Goal: Transaction & Acquisition: Purchase product/service

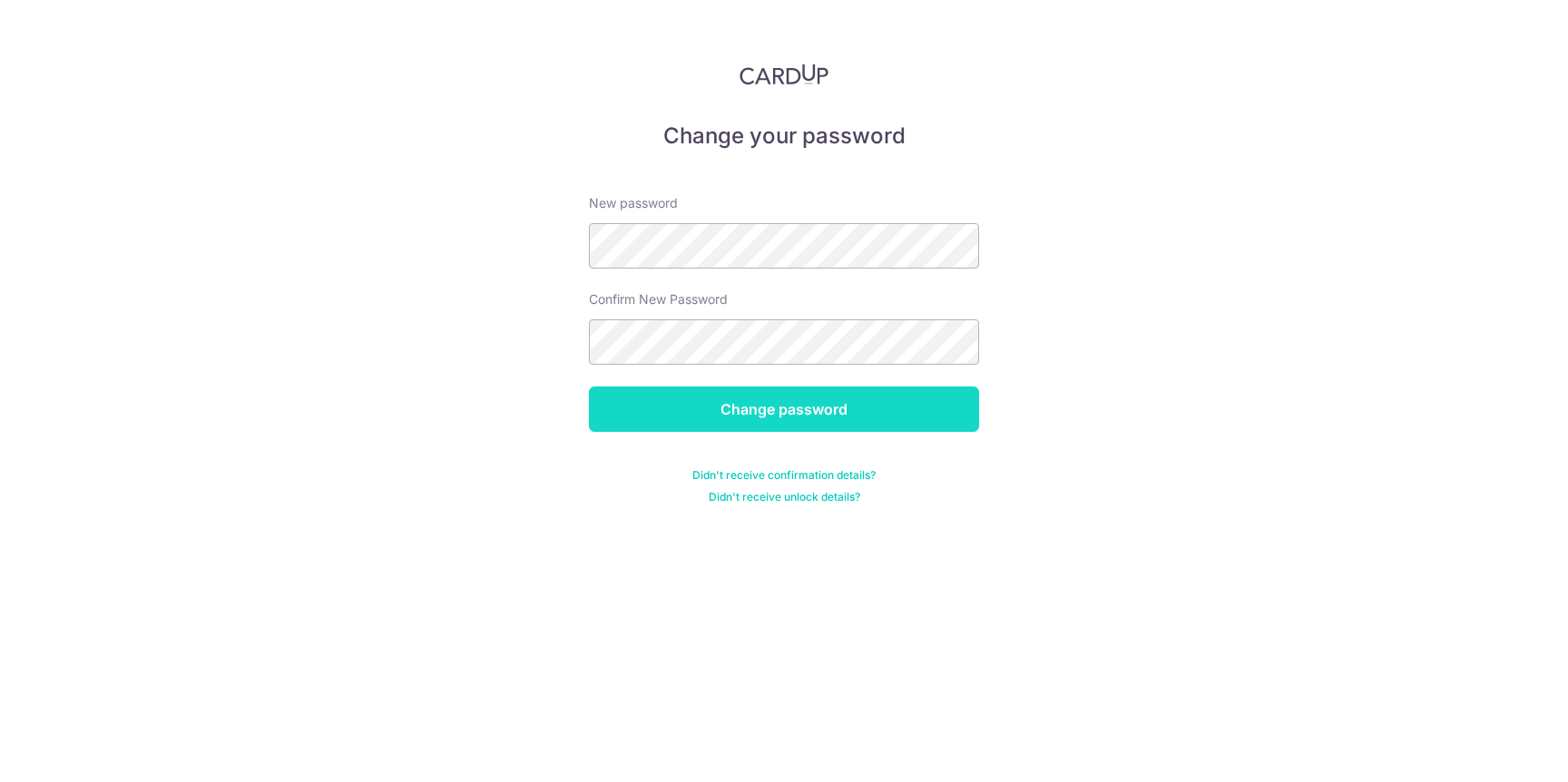
click at [805, 431] on input "Change password" at bounding box center [784, 410] width 391 height 46
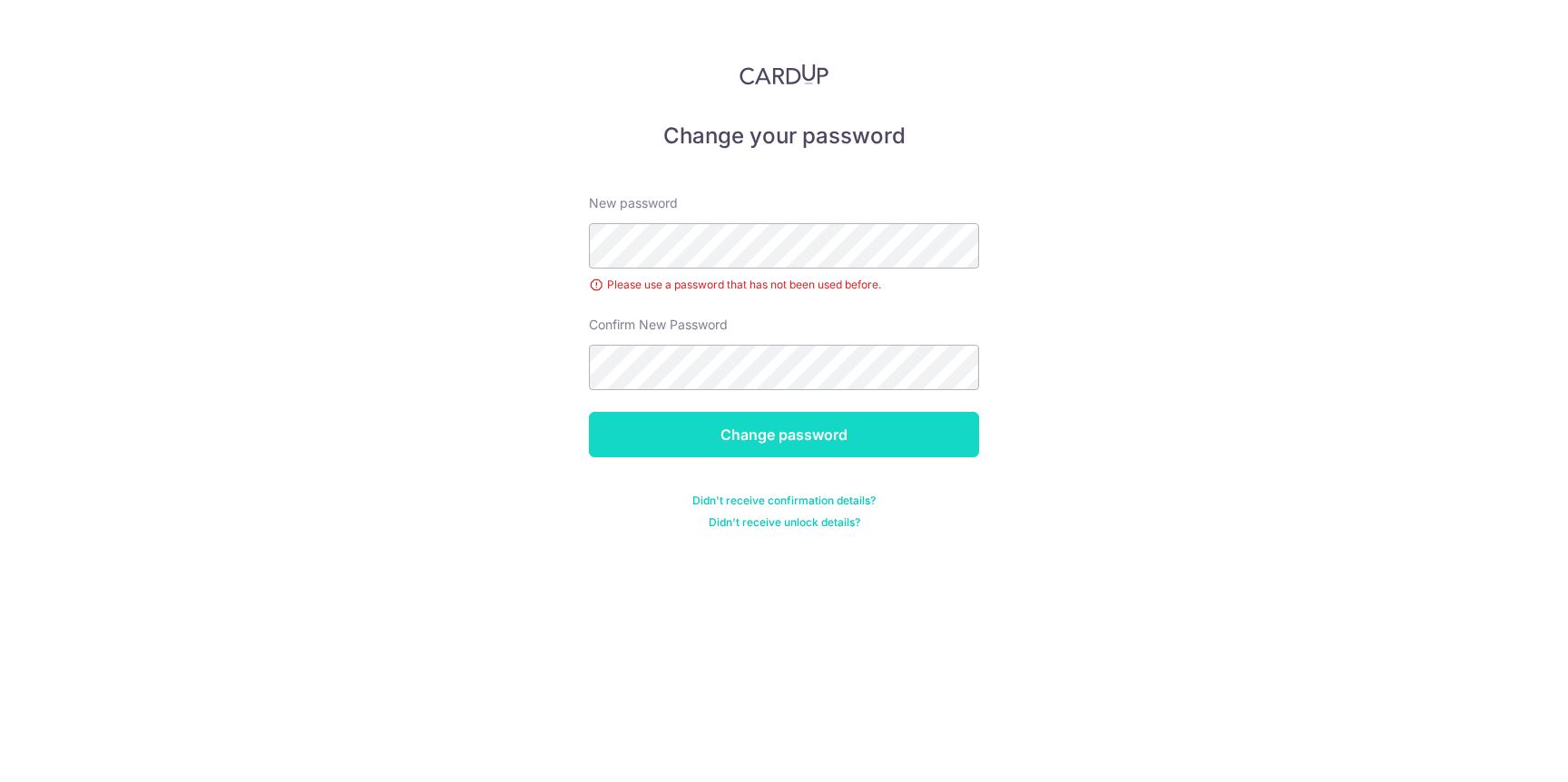
click at [822, 446] on input "Change password" at bounding box center [784, 434] width 391 height 46
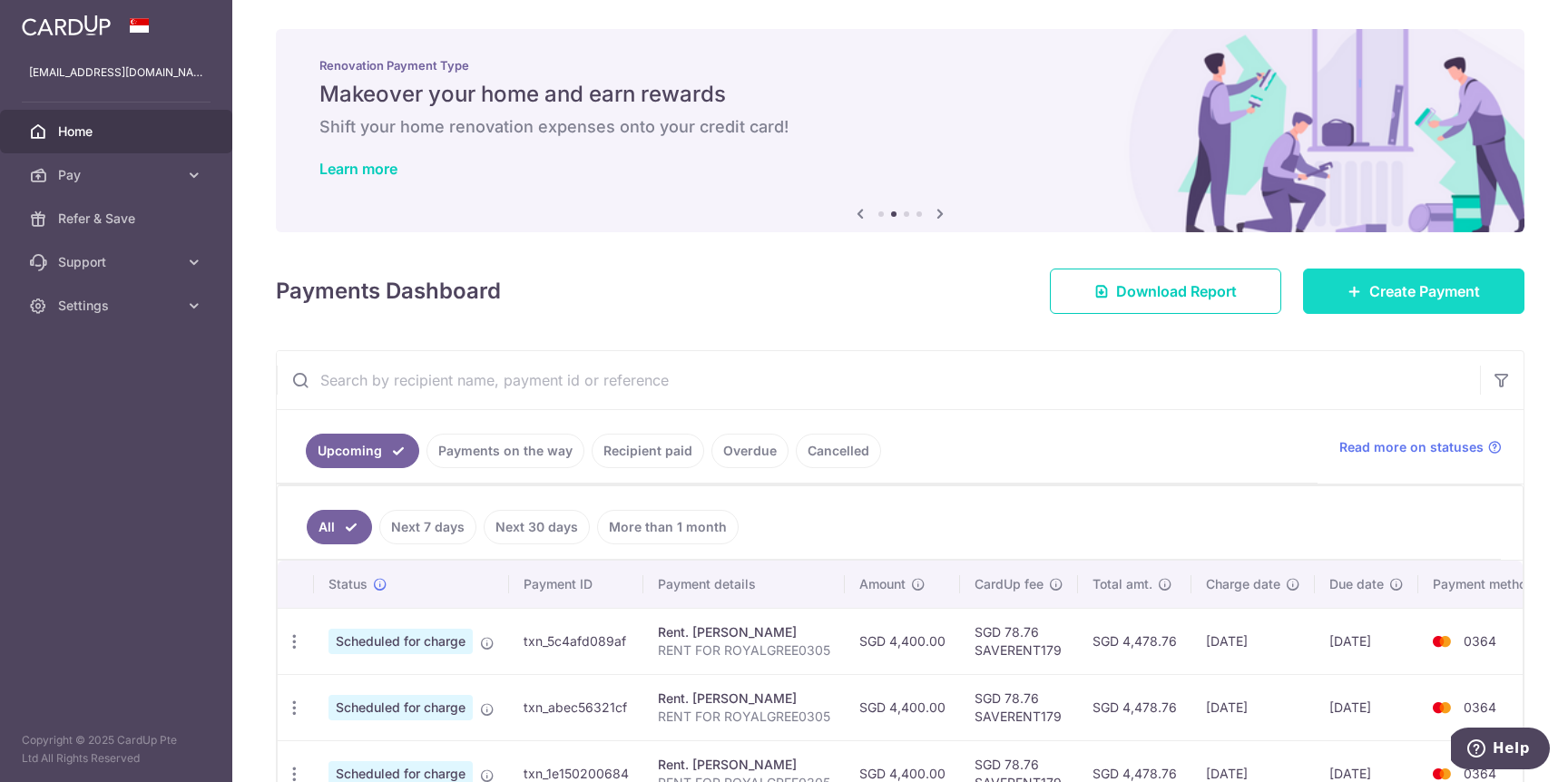
click at [1398, 298] on span "Create Payment" at bounding box center [1424, 291] width 111 height 22
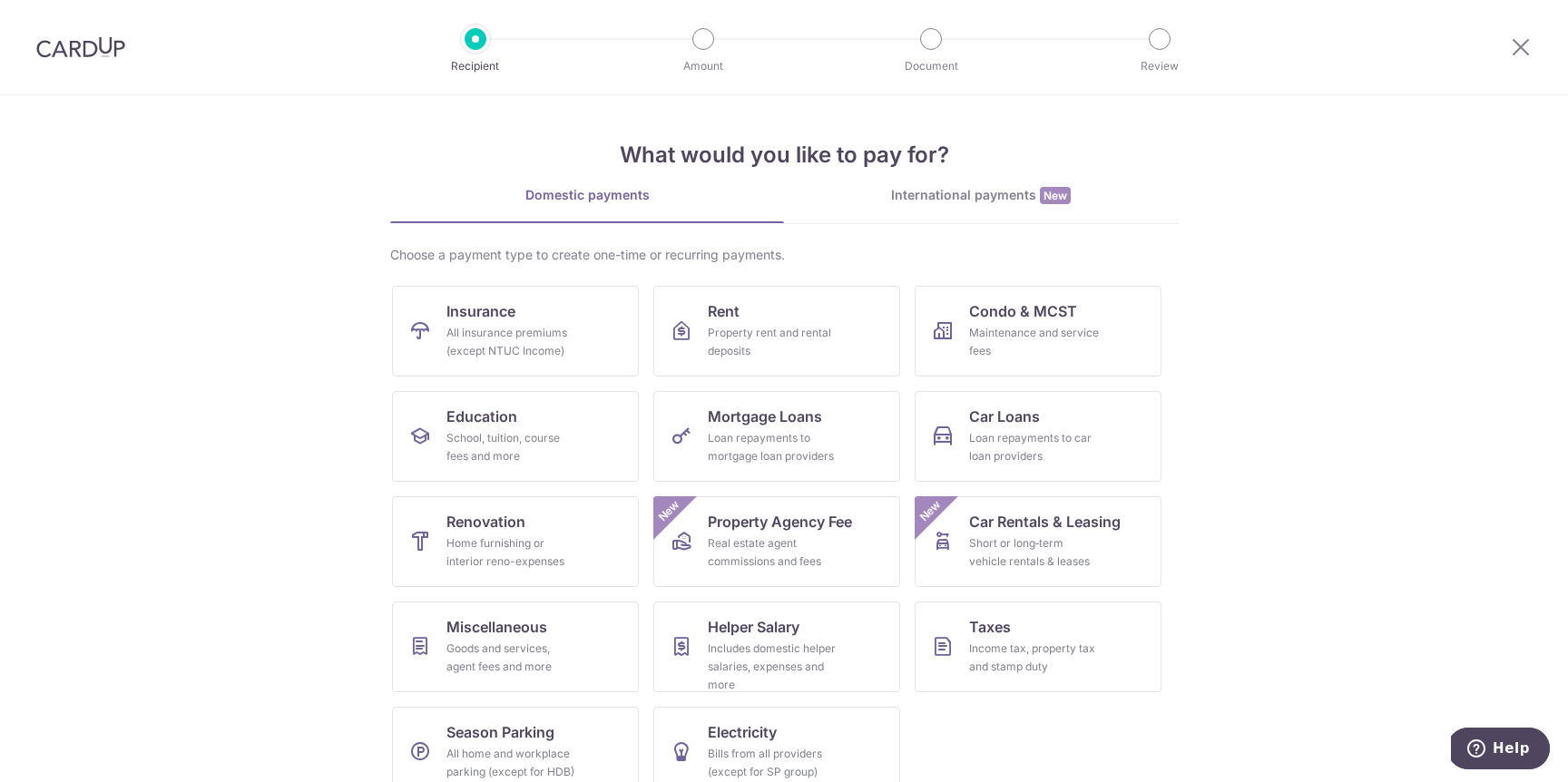
click at [1396, 317] on section "What would you like to pay for? Domestic payments International payments New Ch…" at bounding box center [784, 438] width 1568 height 687
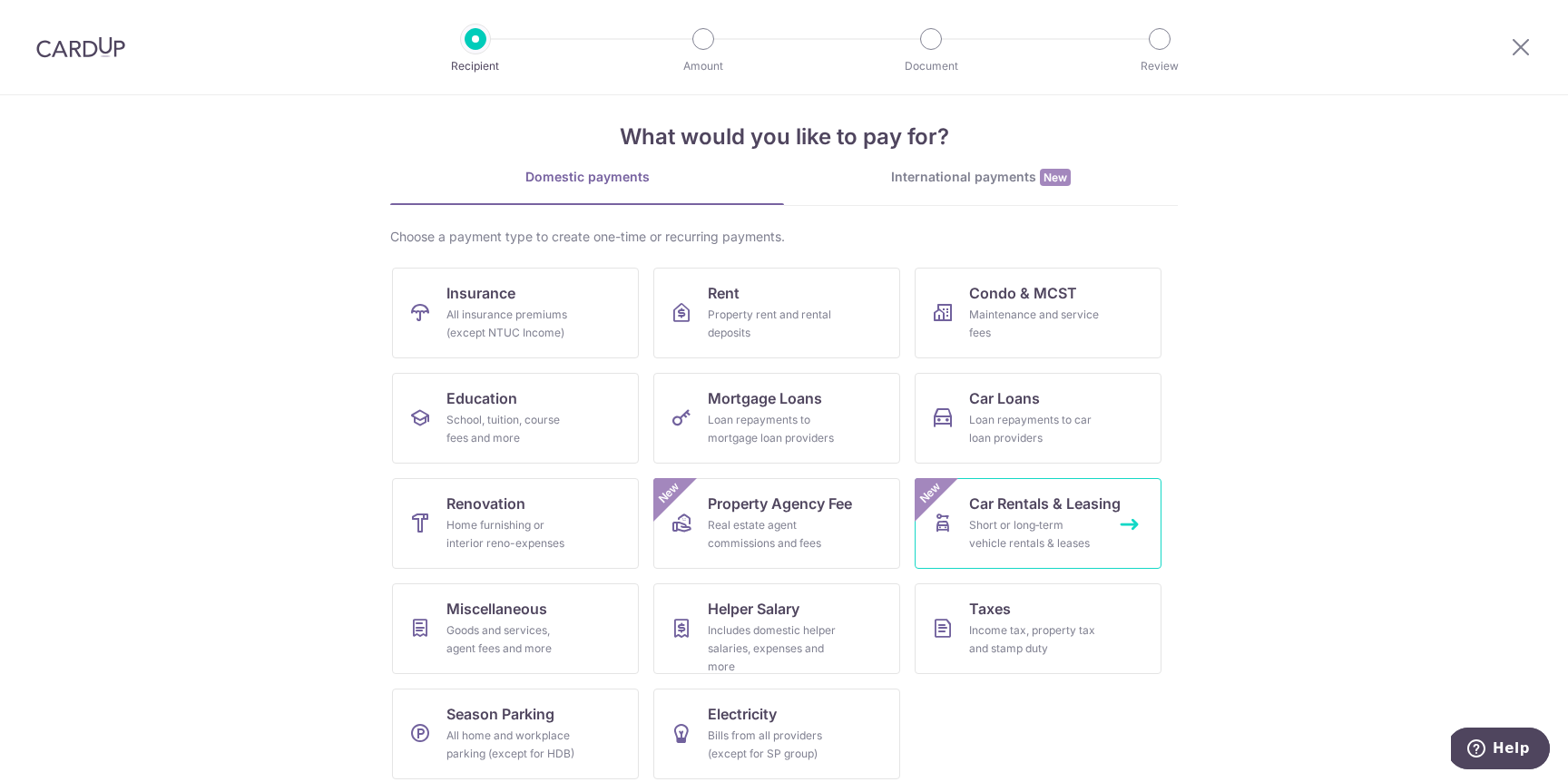
scroll to position [30, 0]
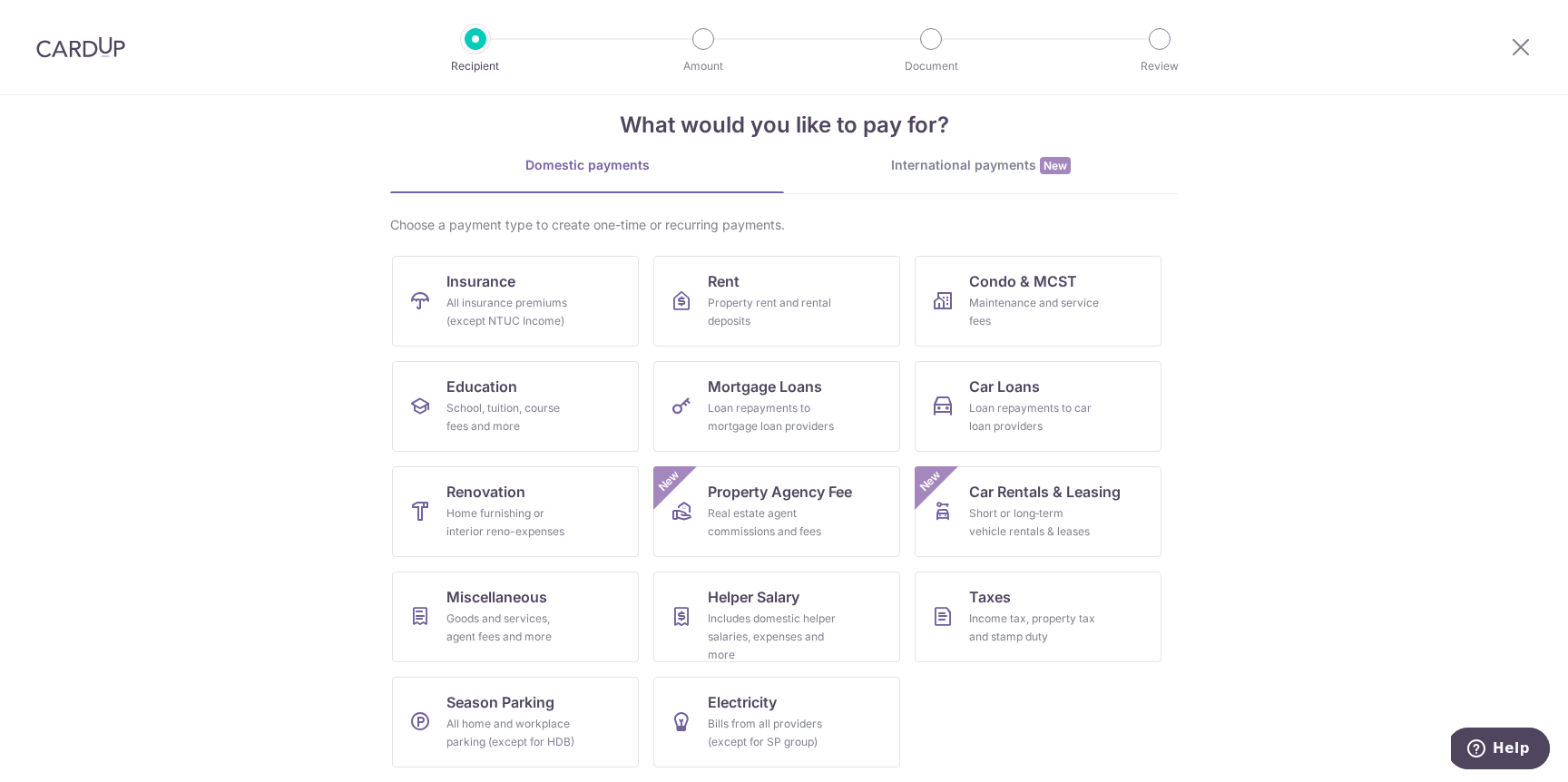
click at [1272, 547] on section "What would you like to pay for? Domestic payments International payments New Ch…" at bounding box center [784, 438] width 1568 height 687
click at [980, 669] on ul "Insurance All insurance premiums (except NTUC Income) Rent Property rent and re…" at bounding box center [783, 519] width 784 height 526
click at [1011, 628] on div "Income tax, property tax and stamp duty" at bounding box center [1034, 628] width 131 height 36
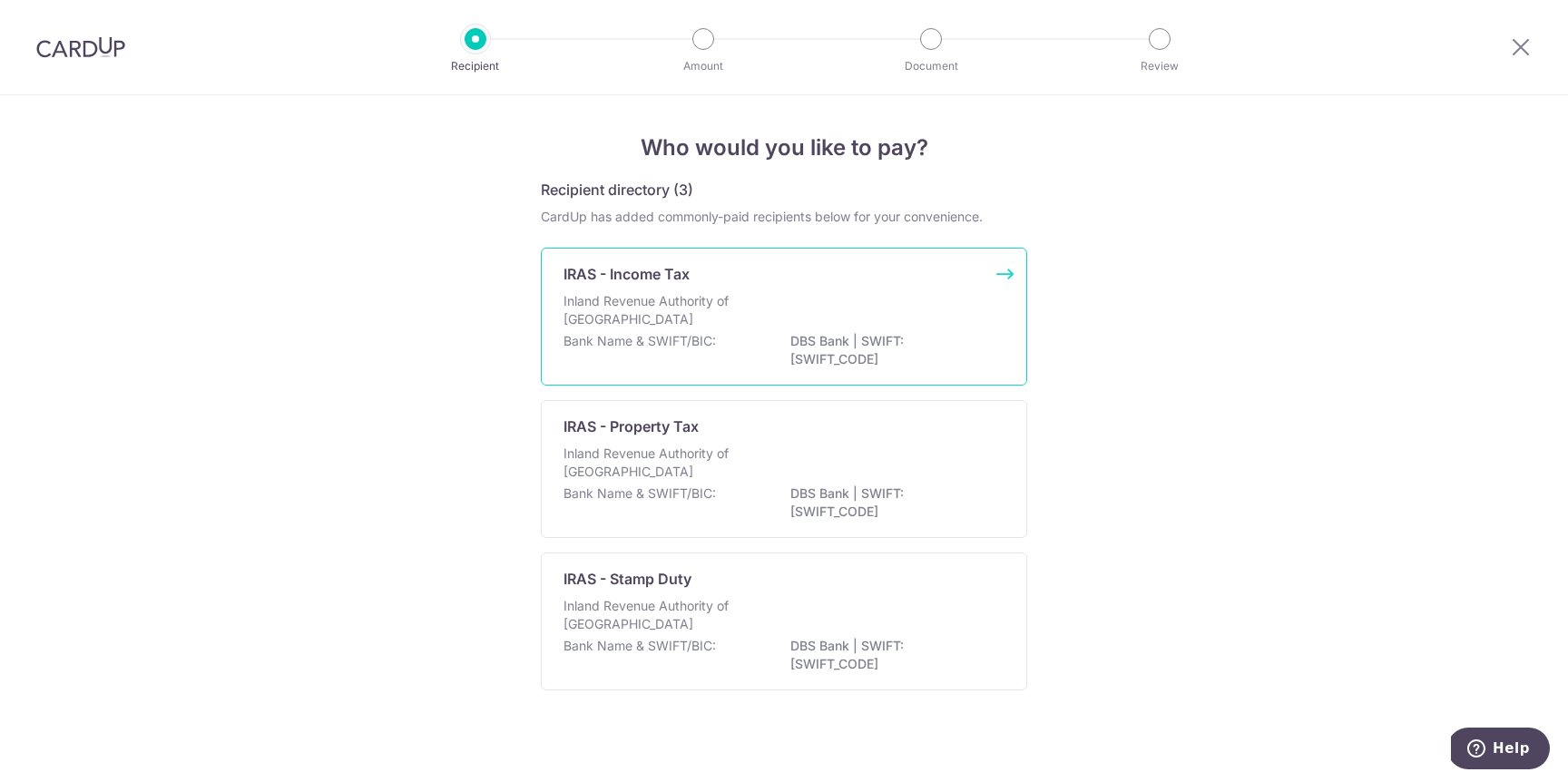
click at [850, 330] on div "Inland Revenue Authority of [GEOGRAPHIC_DATA]" at bounding box center [783, 312] width 441 height 40
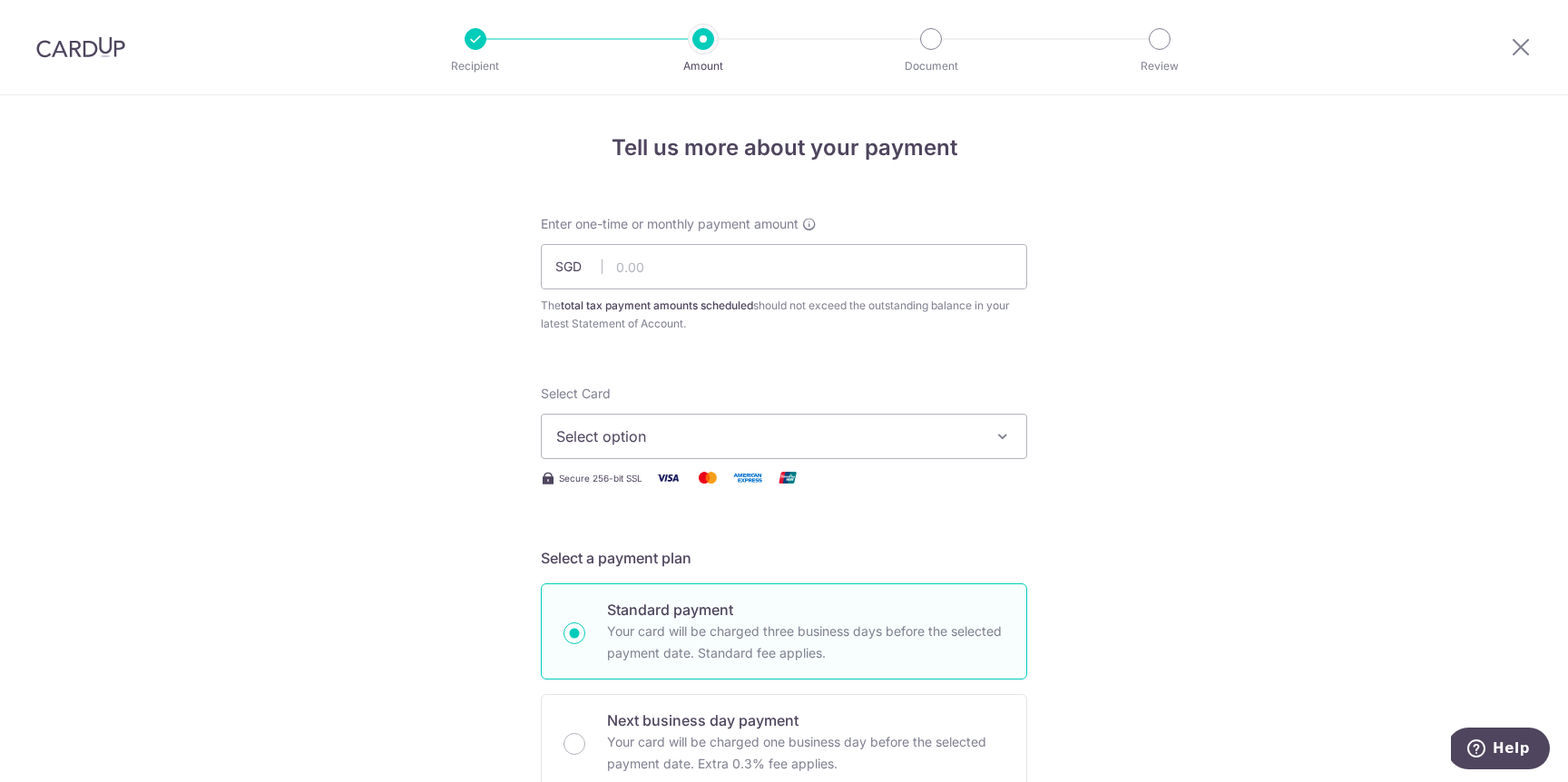
click at [804, 239] on div "Enter one-time or monthly payment amount SGD The total tax payment amounts sche…" at bounding box center [784, 274] width 487 height 118
click at [804, 246] on input "text" at bounding box center [784, 267] width 487 height 46
drag, startPoint x: 752, startPoint y: 328, endPoint x: 775, endPoint y: 443, distance: 117.3
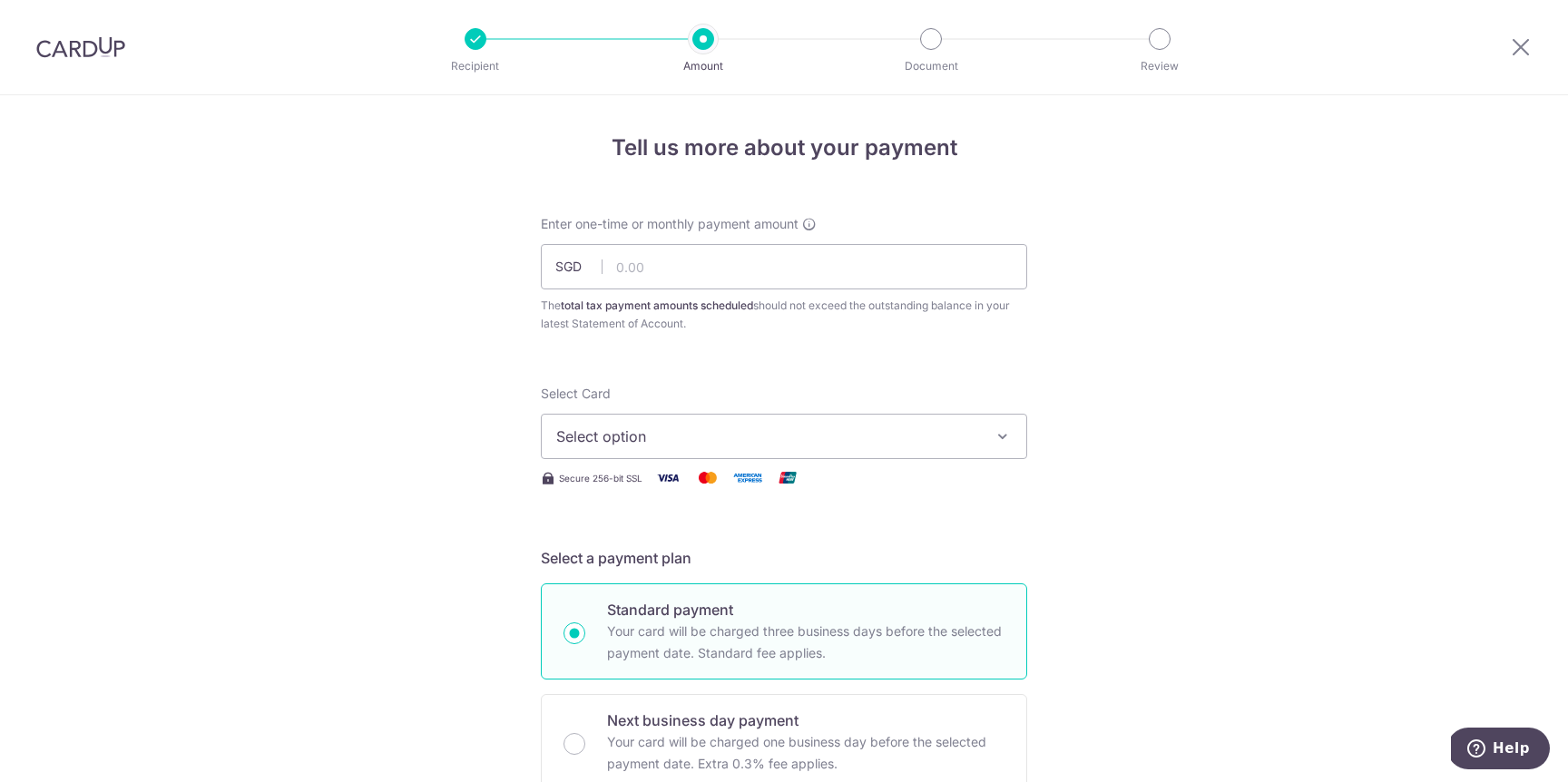
click at [729, 303] on b "total tax payment amounts scheduled" at bounding box center [657, 305] width 192 height 13
click at [733, 274] on input "text" at bounding box center [784, 267] width 487 height 46
drag, startPoint x: 929, startPoint y: 353, endPoint x: 759, endPoint y: 338, distance: 170.7
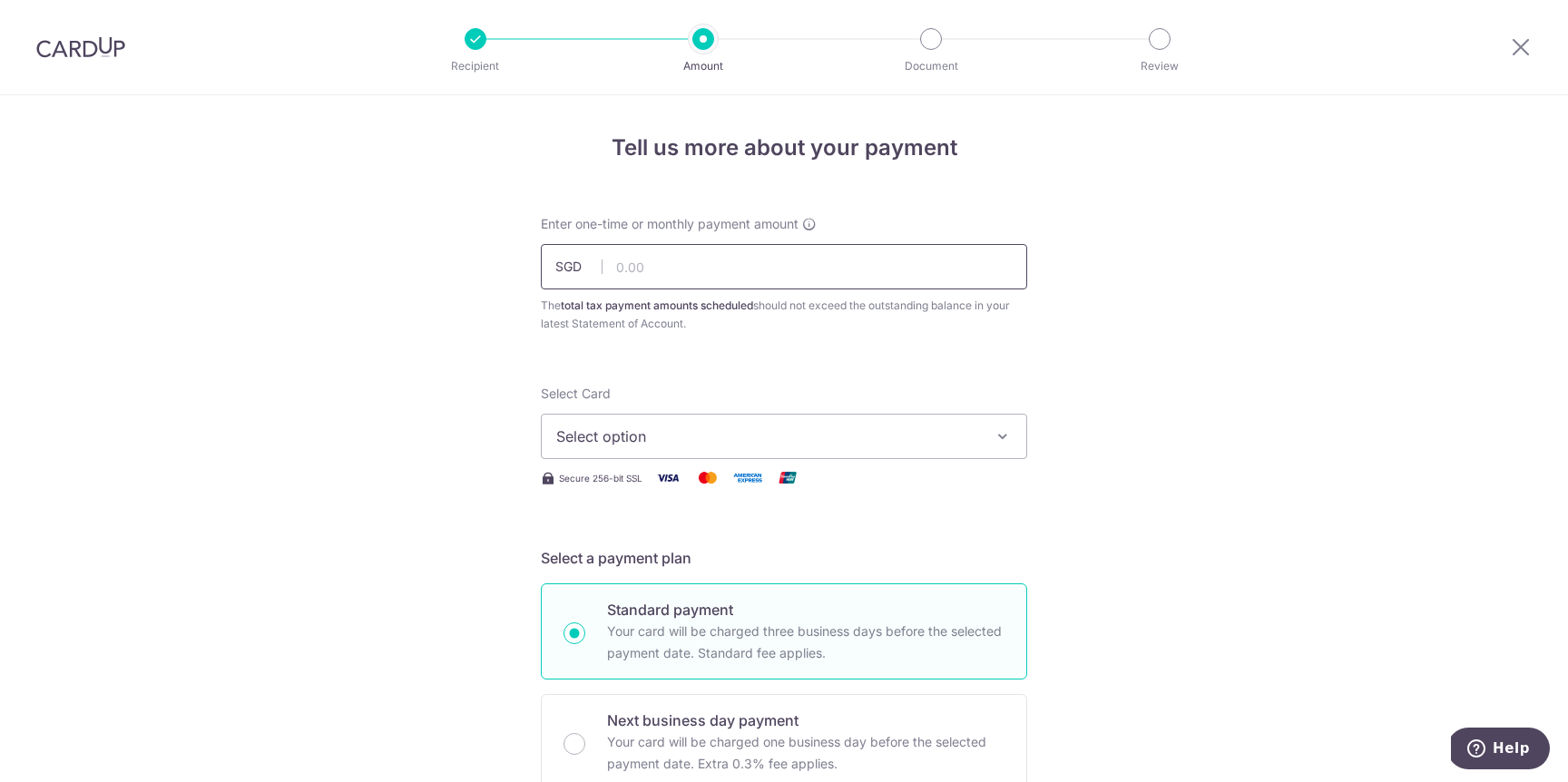
click at [719, 269] on input "text" at bounding box center [784, 267] width 487 height 46
click at [655, 290] on div "Enter one-time or monthly payment amount SGD The total tax payment amounts sche…" at bounding box center [784, 274] width 487 height 118
click at [681, 265] on input "text" at bounding box center [784, 267] width 487 height 46
click at [680, 258] on input "text" at bounding box center [784, 267] width 487 height 46
type input "1,825.00"
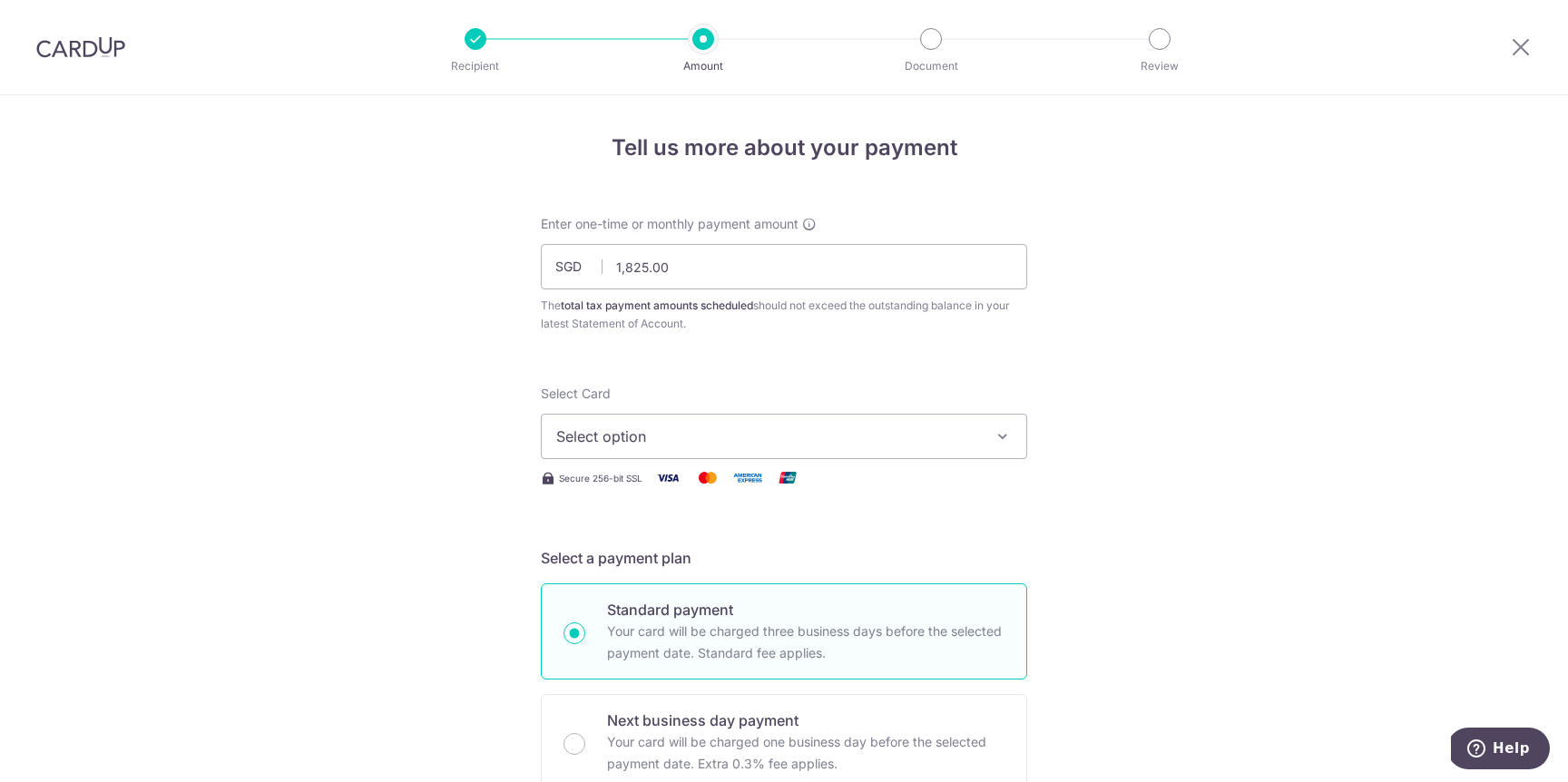
click at [627, 441] on span "Select option" at bounding box center [768, 436] width 423 height 22
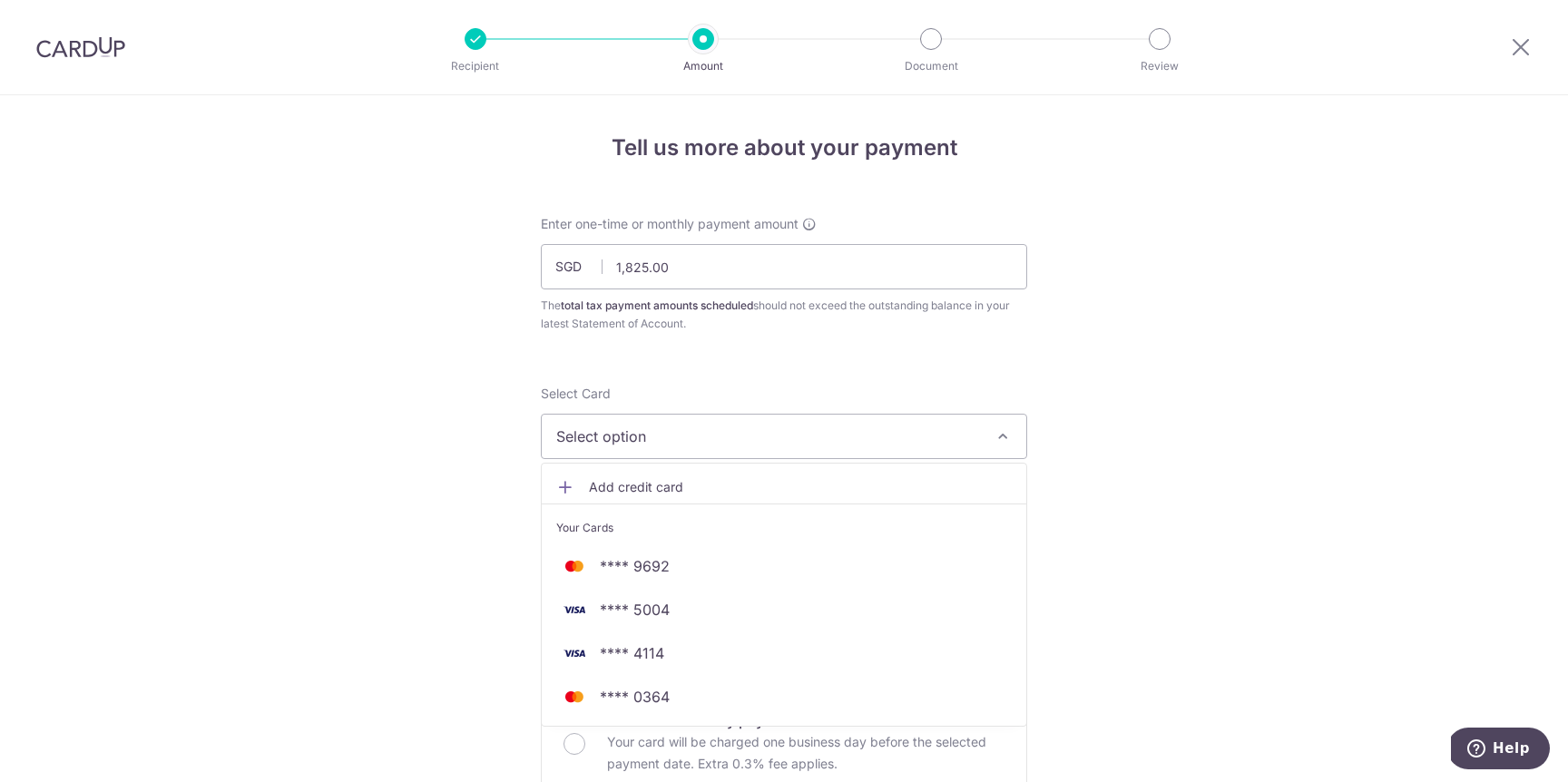
click at [624, 484] on span "Add credit card" at bounding box center [800, 487] width 423 height 18
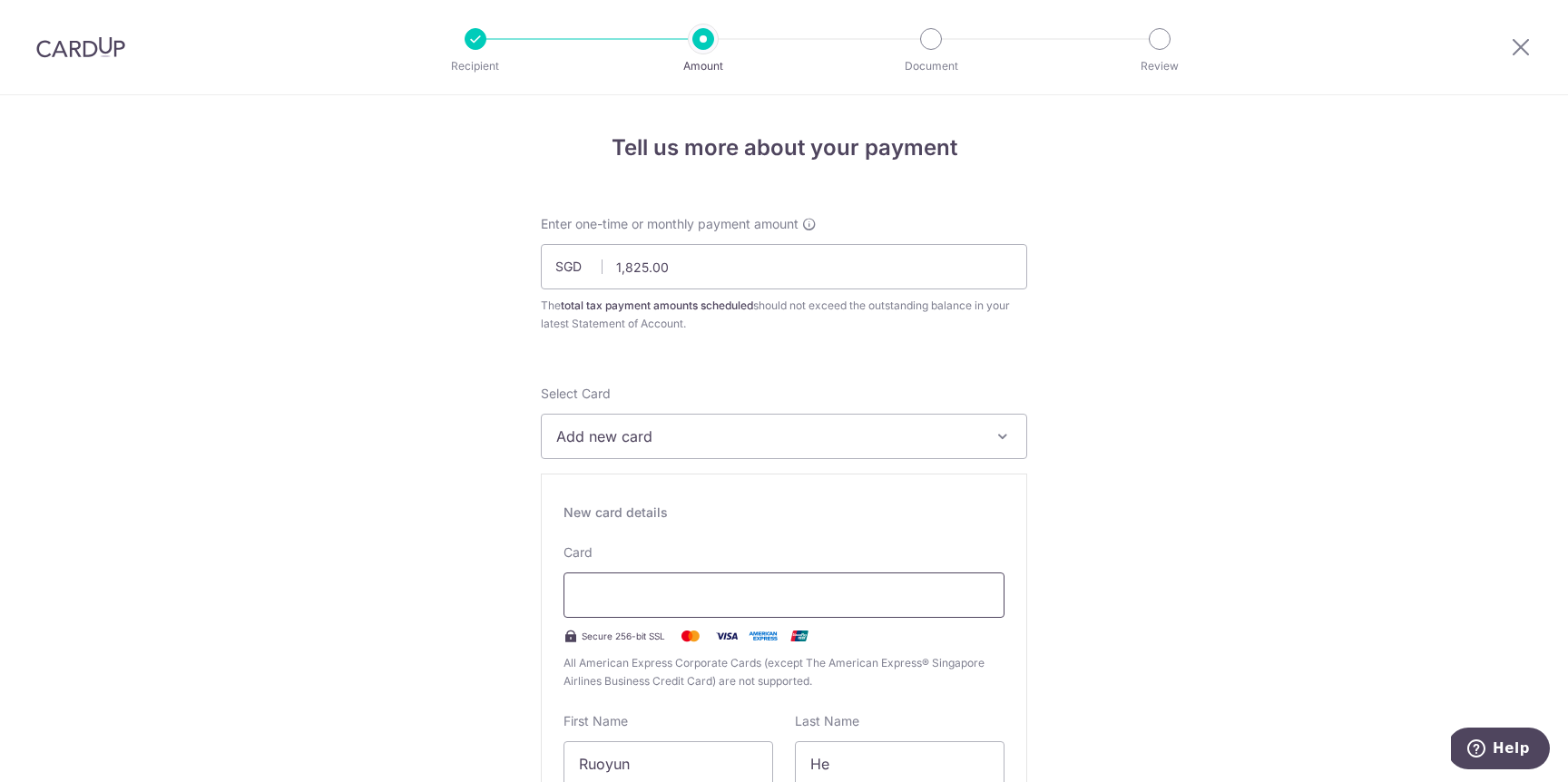
click at [623, 583] on div at bounding box center [783, 595] width 441 height 46
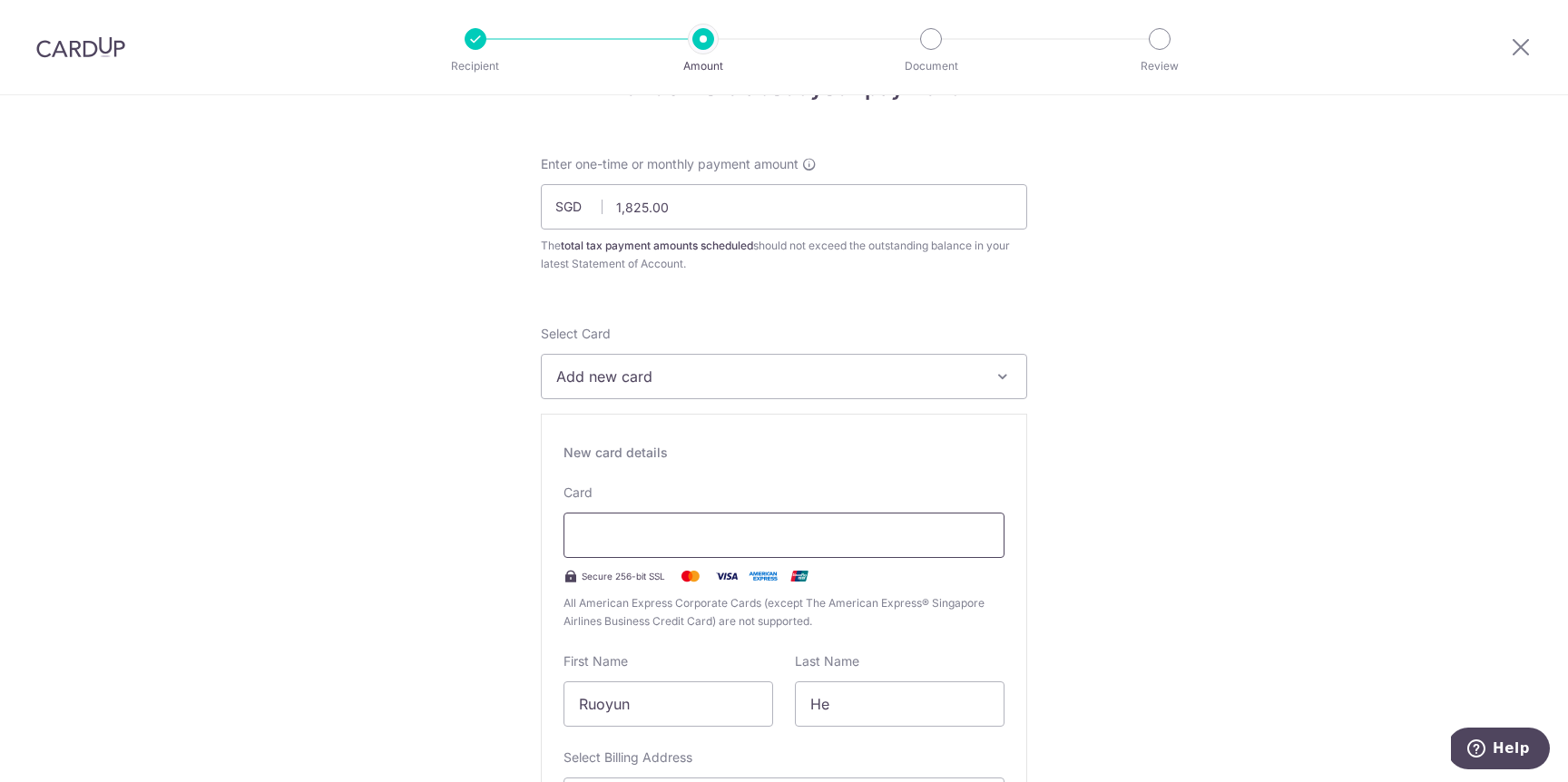
scroll to position [64, 0]
click at [948, 544] on div at bounding box center [783, 531] width 441 height 46
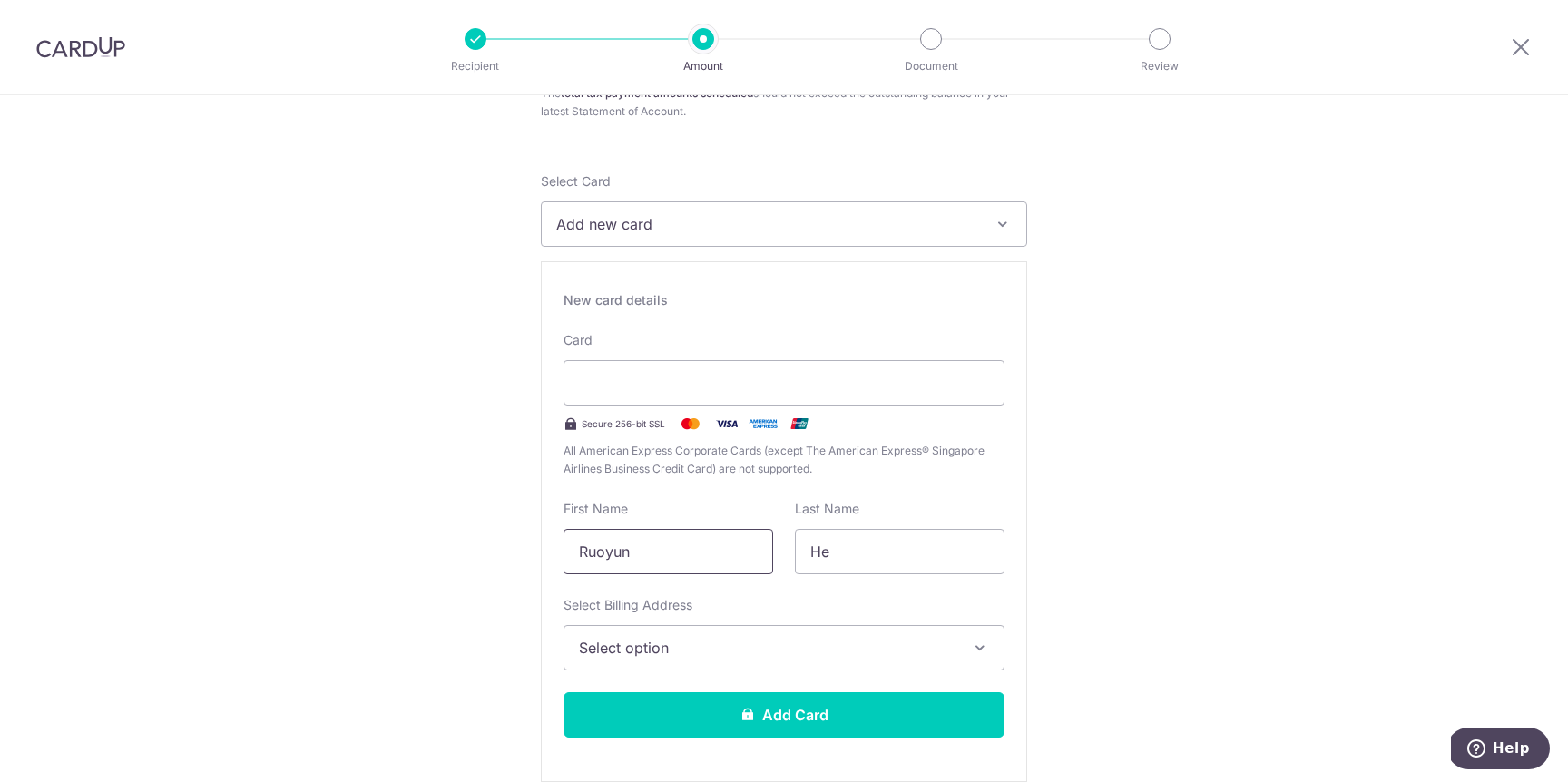
scroll to position [301, 0]
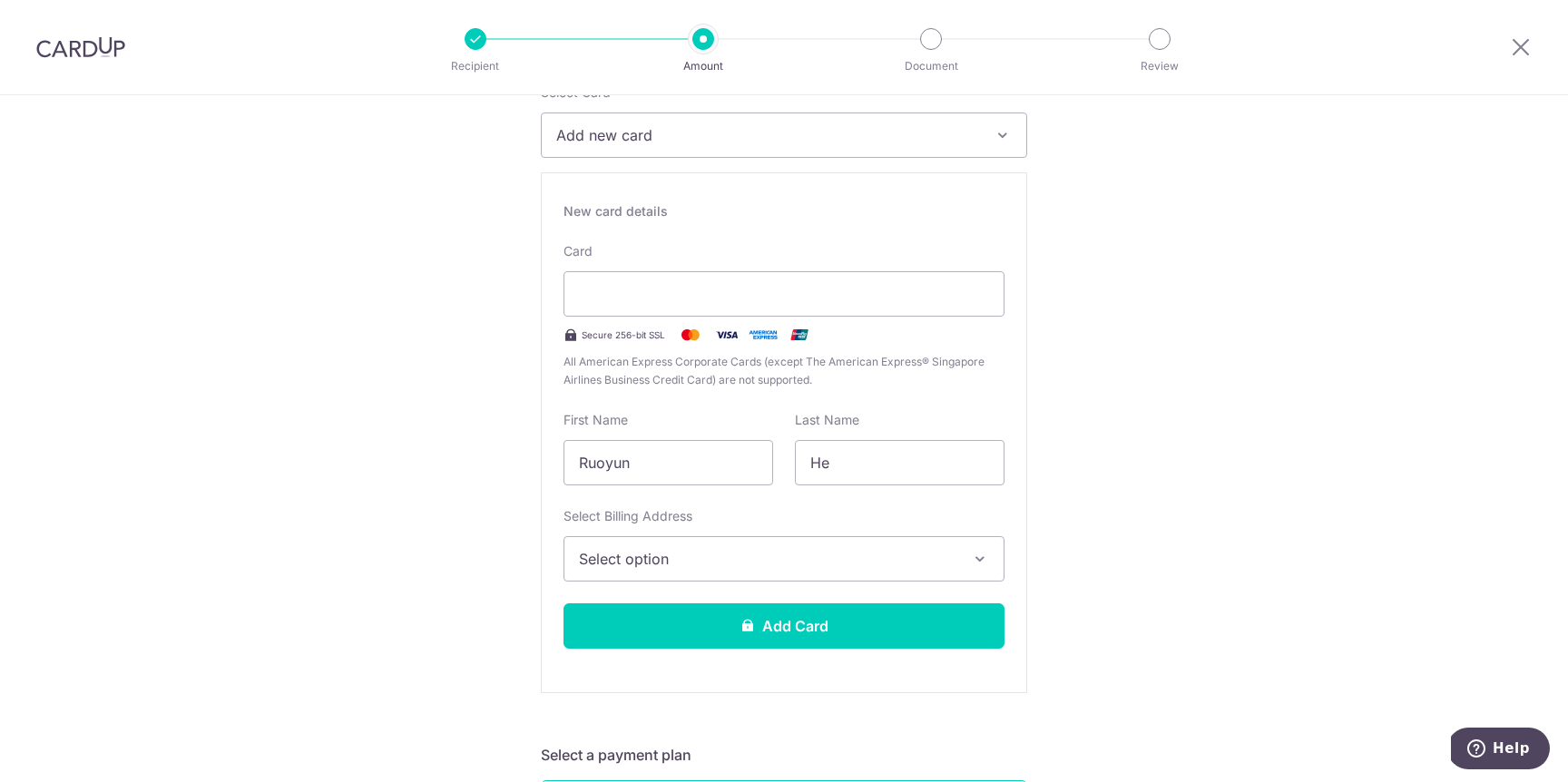
click at [732, 562] on span "Select option" at bounding box center [768, 558] width 377 height 22
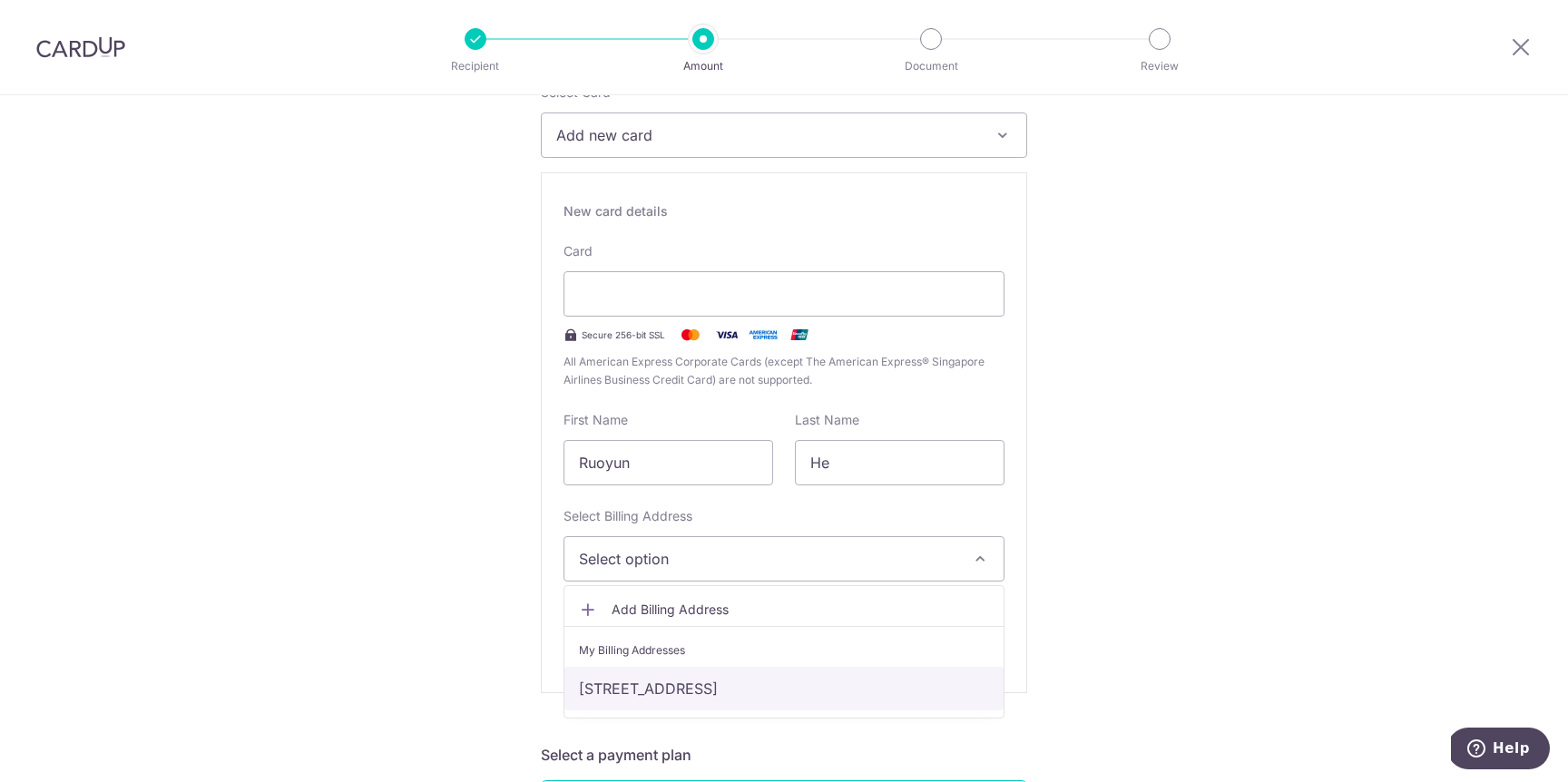
click at [662, 684] on link "#09-24, 26 WILBY ROAD, Singapore, Singapore, Singapore-276308" at bounding box center [783, 689] width 439 height 44
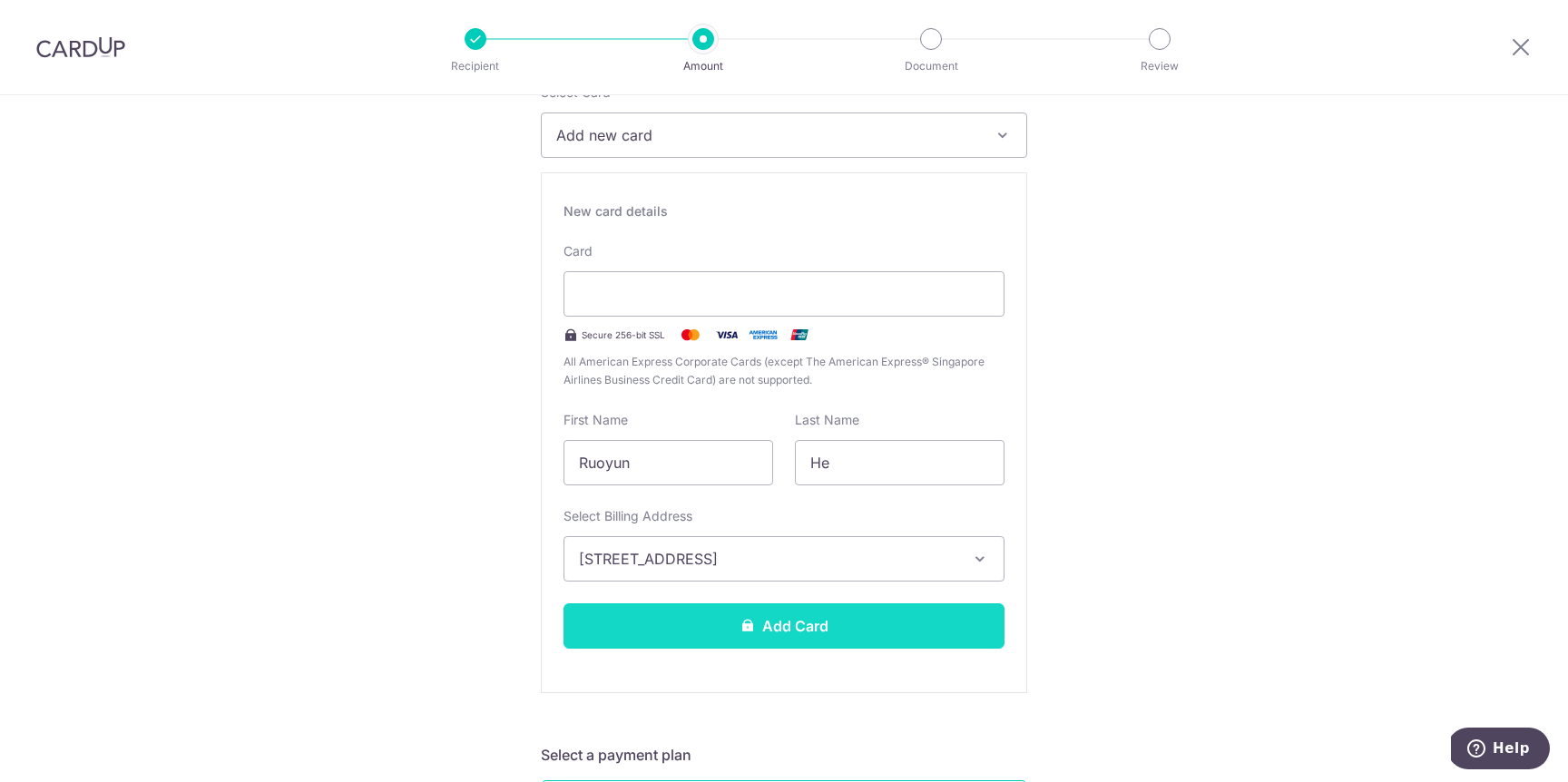
click at [706, 630] on button "Add Card" at bounding box center [783, 626] width 441 height 46
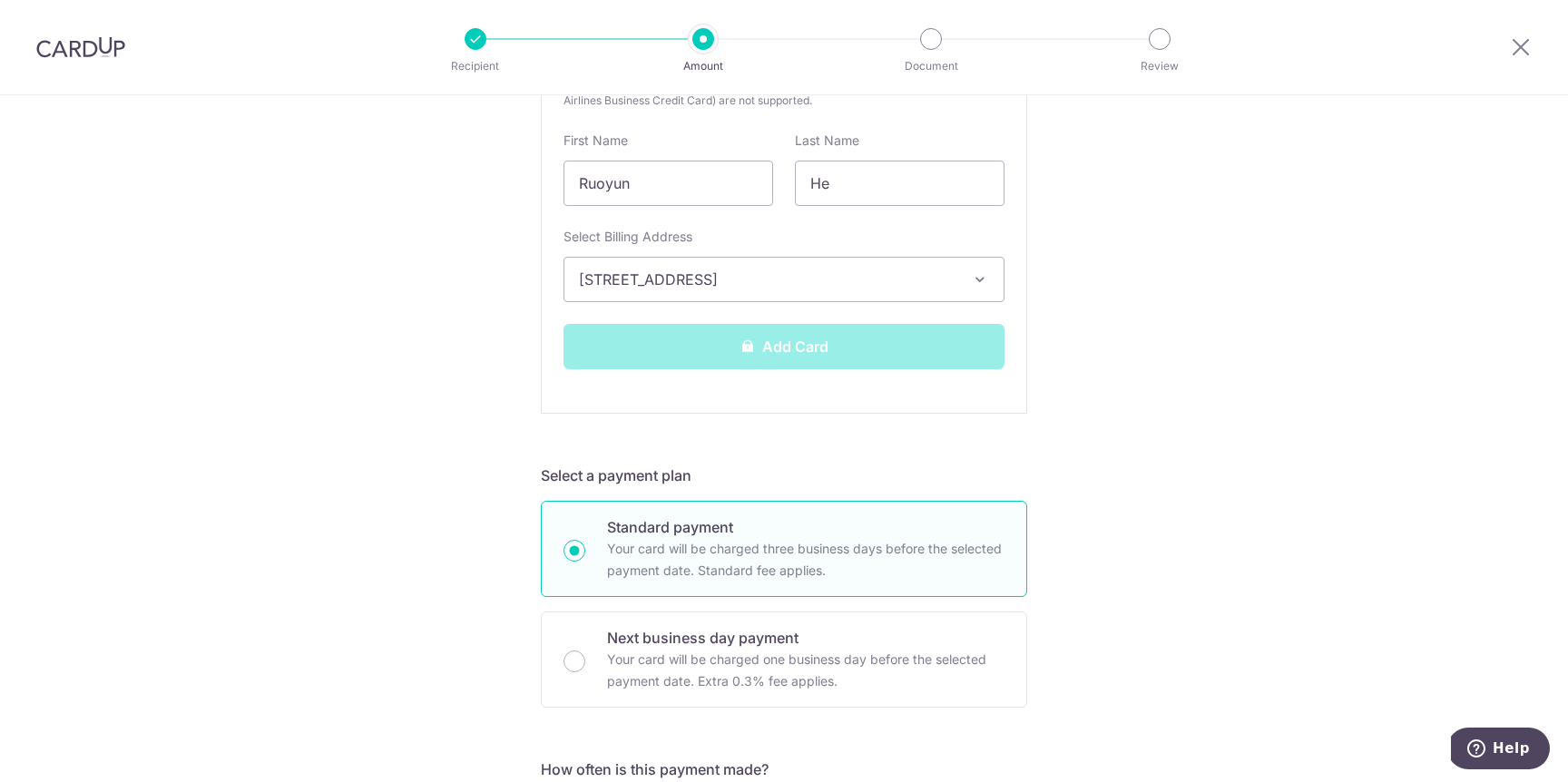
scroll to position [431, 0]
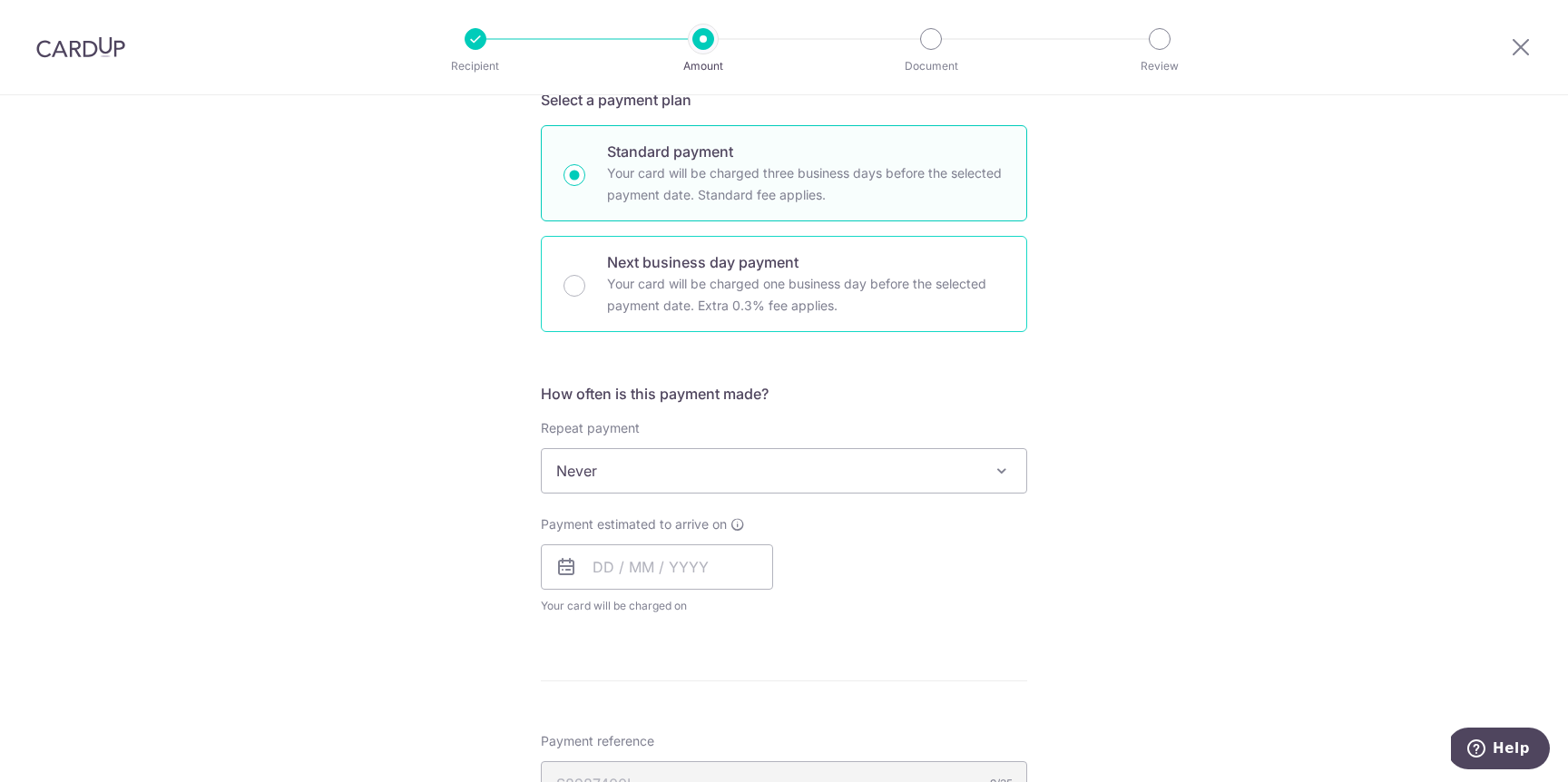
scroll to position [581, 0]
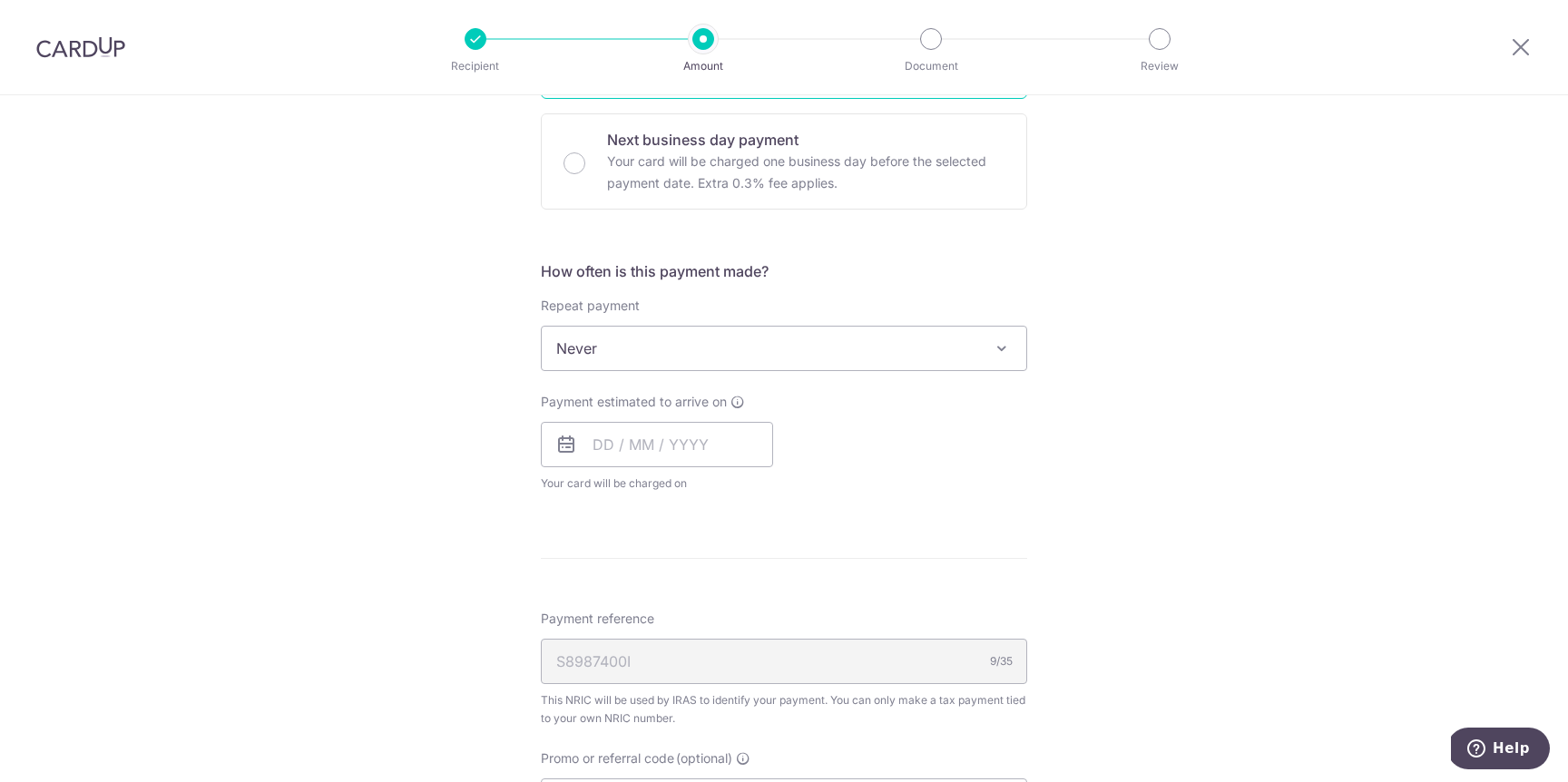
click at [668, 372] on div "How often is this payment made? Repeat payment Never Every month Never To set u…" at bounding box center [784, 383] width 487 height 247
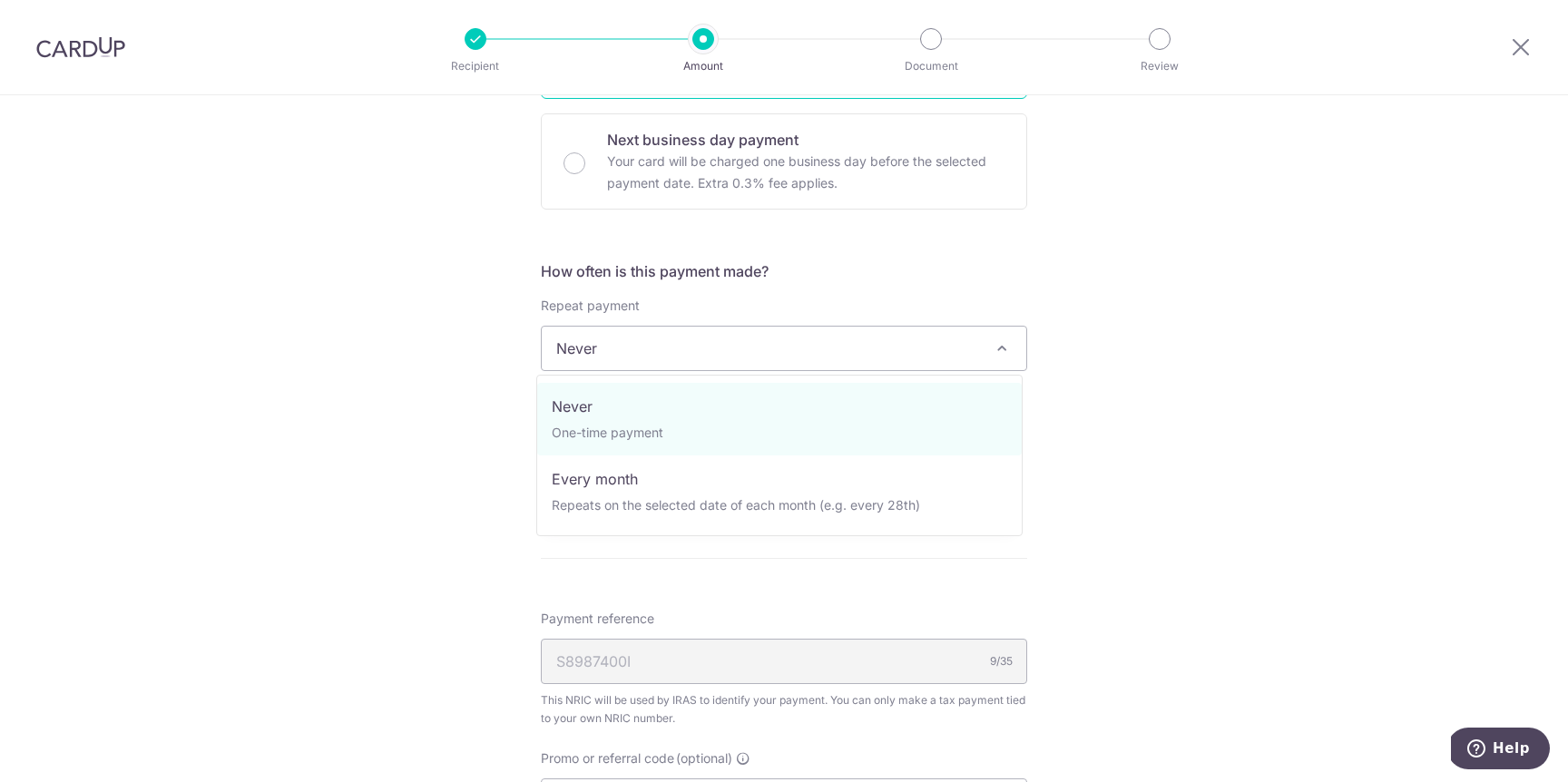
click at [671, 358] on span "Never" at bounding box center [784, 349] width 485 height 44
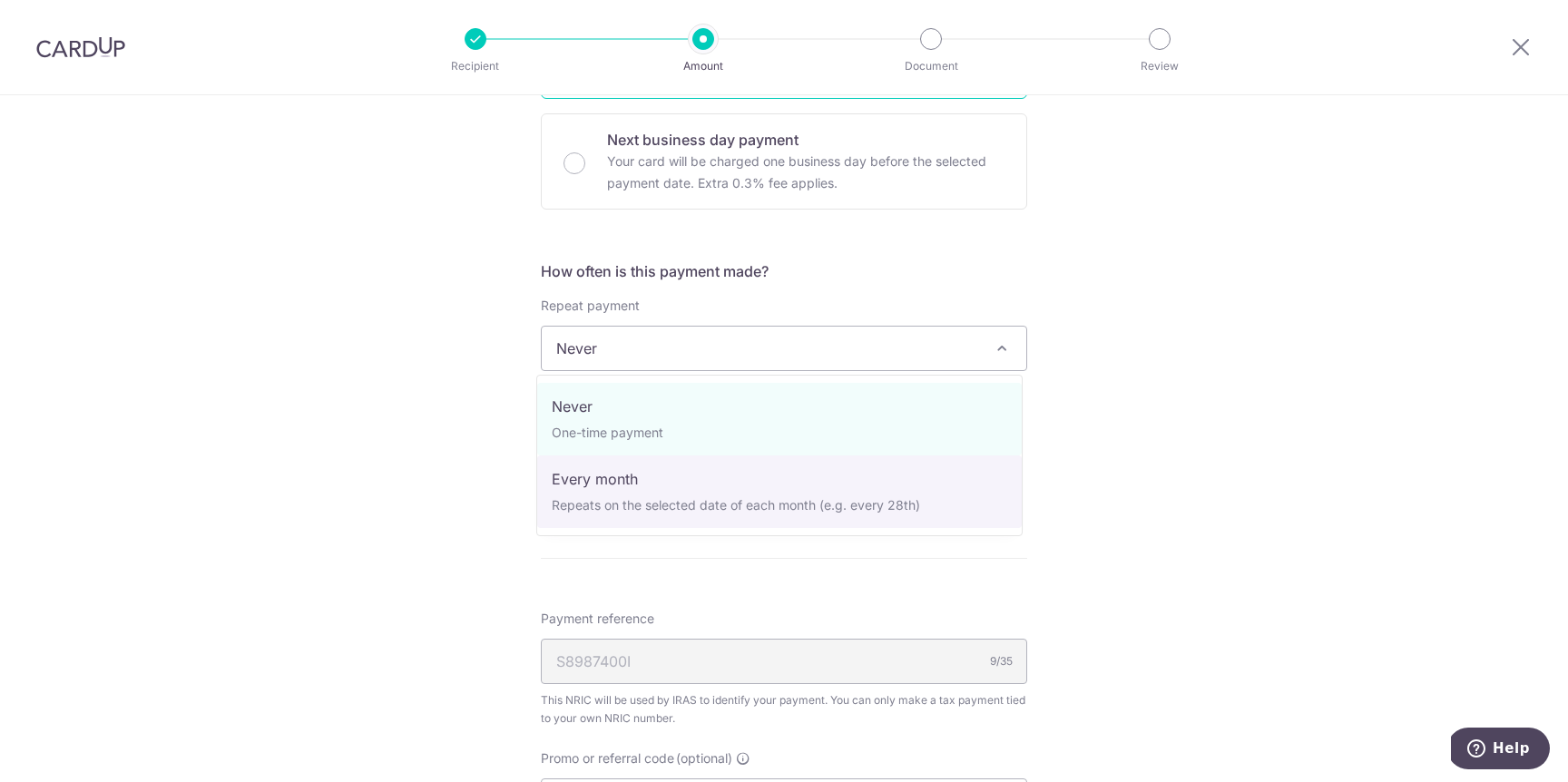
select select "3"
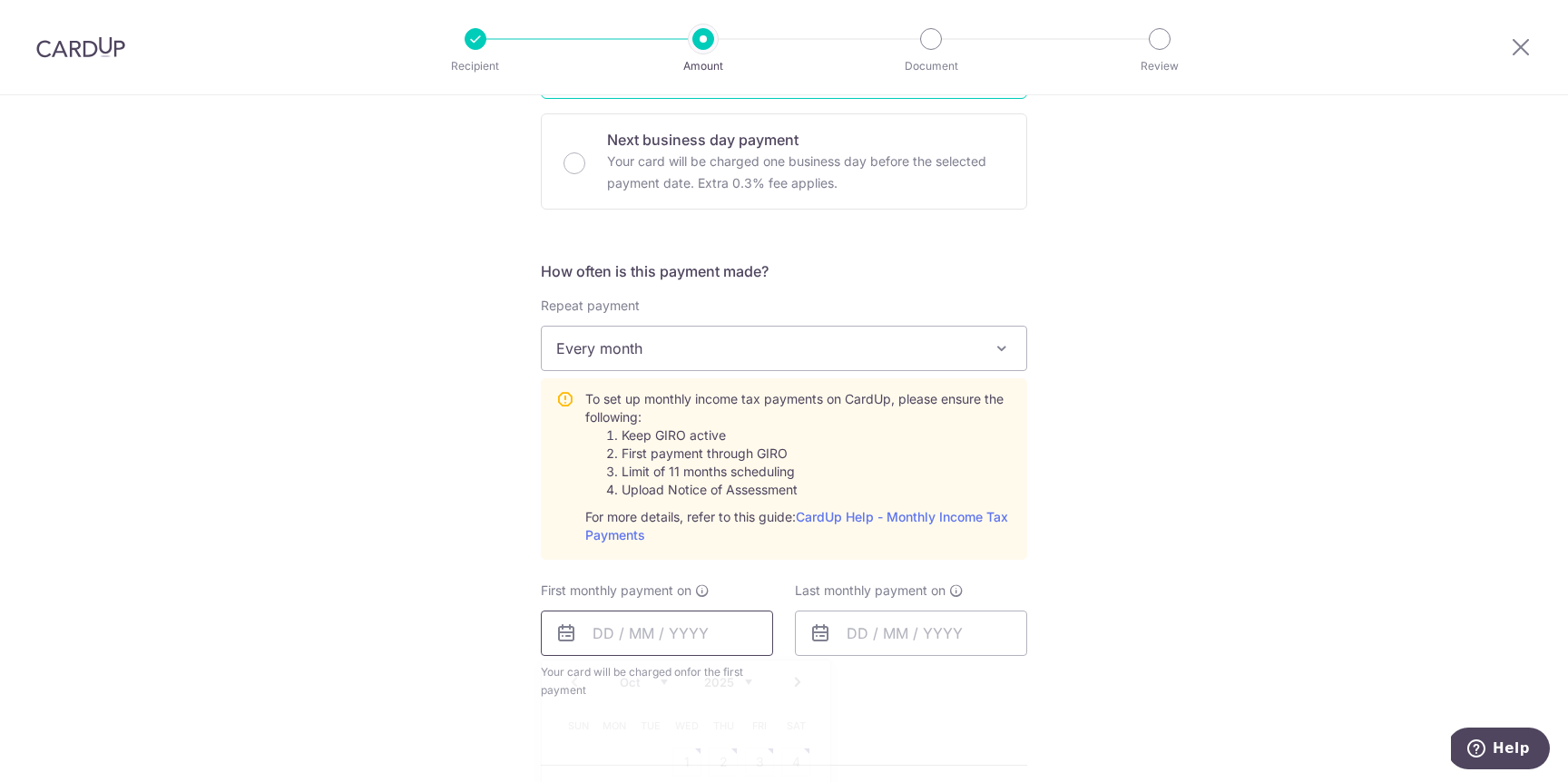
click at [680, 636] on input "text" at bounding box center [657, 633] width 232 height 46
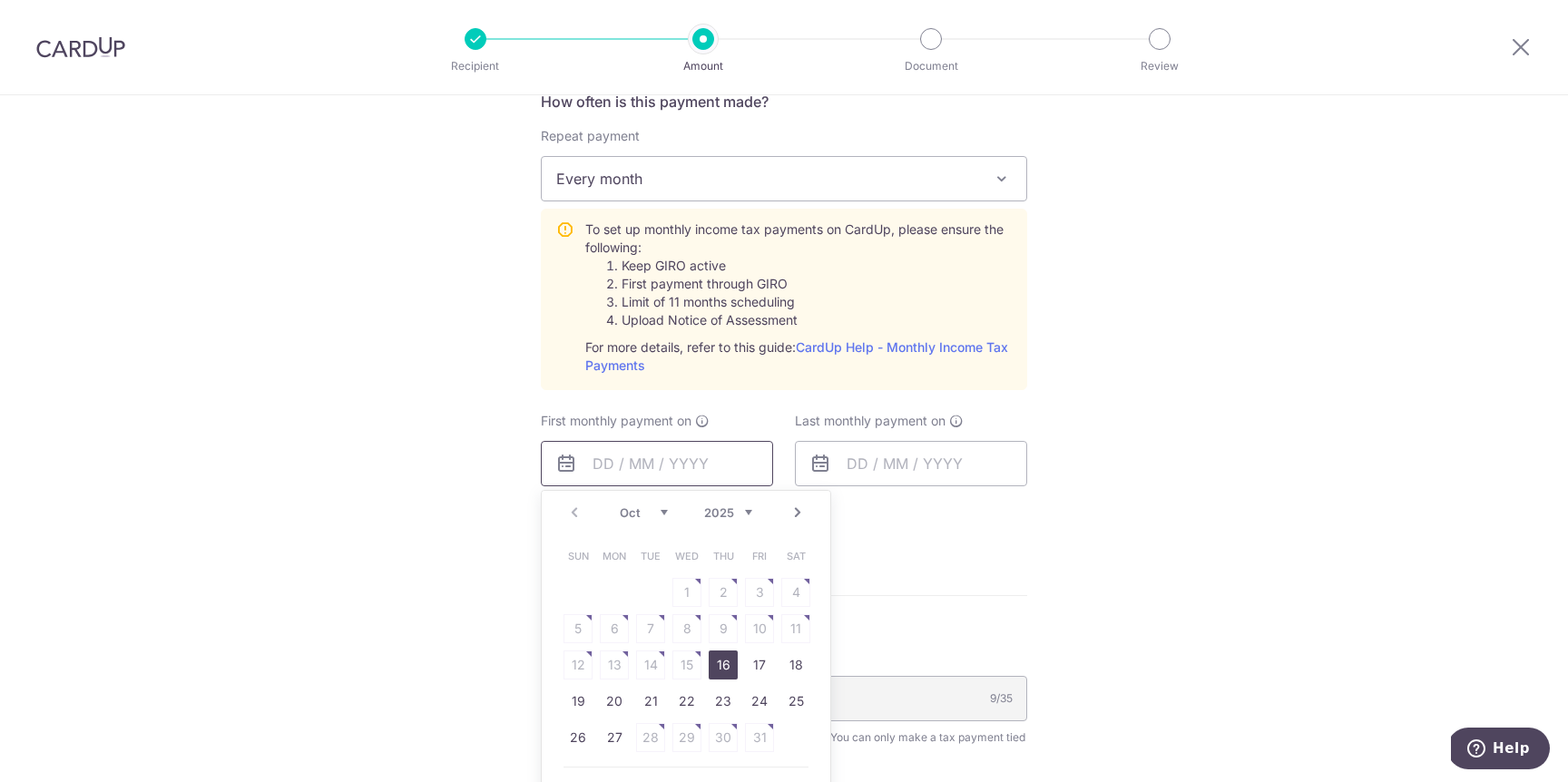
scroll to position [831, 0]
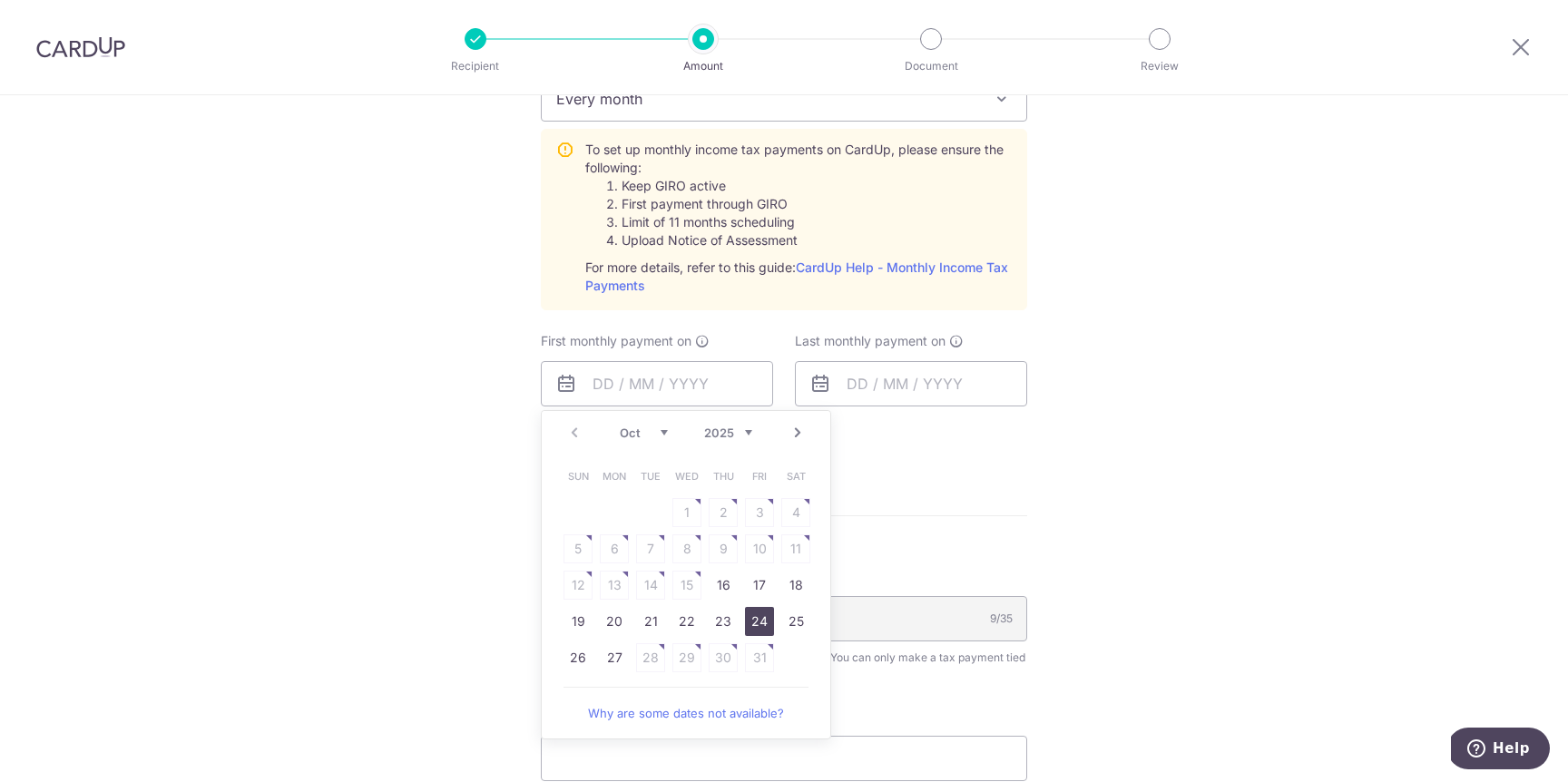
click at [754, 622] on link "24" at bounding box center [759, 621] width 29 height 29
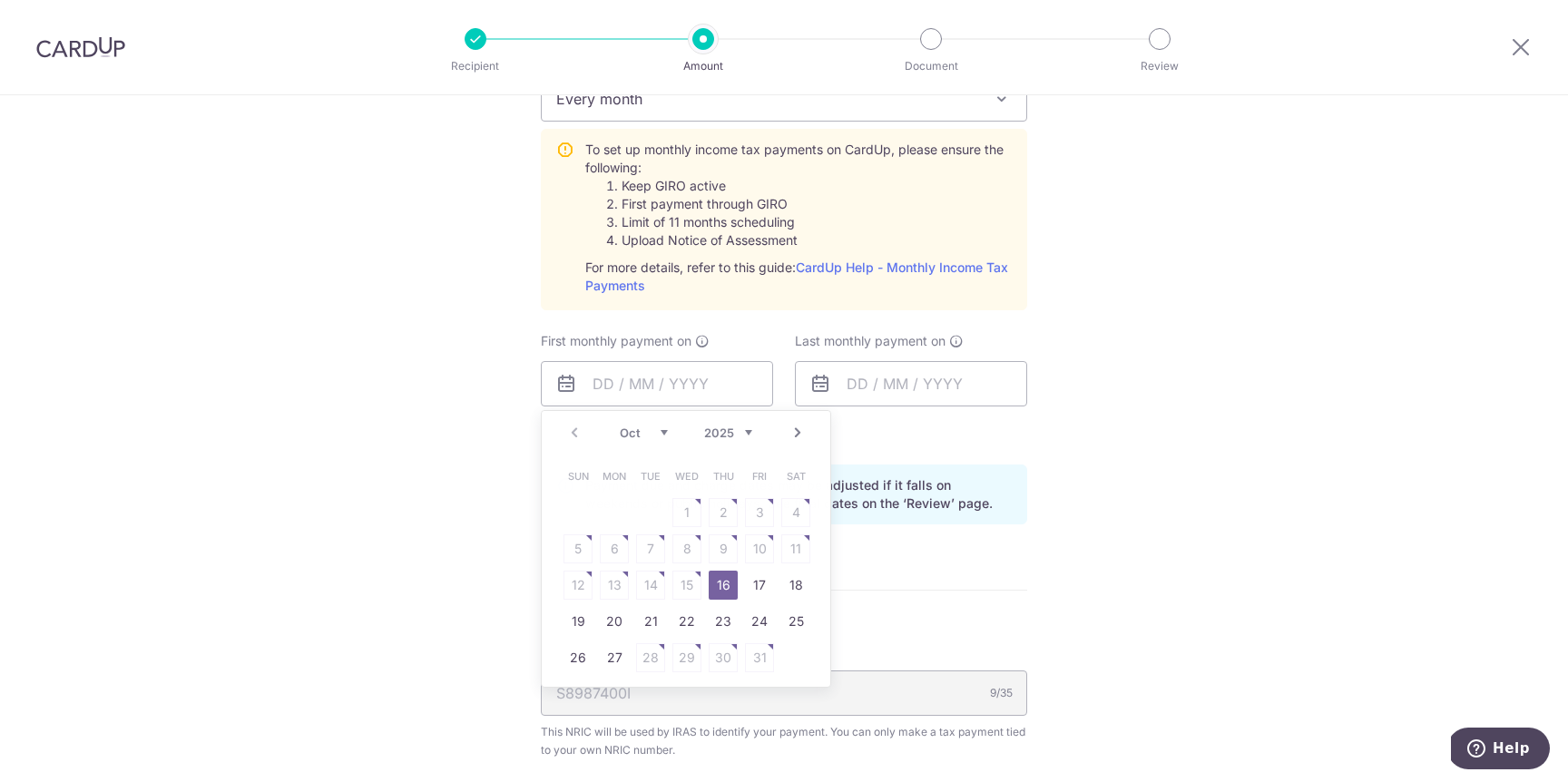
type input "[DATE]"
click at [945, 371] on input "text" at bounding box center [911, 384] width 232 height 46
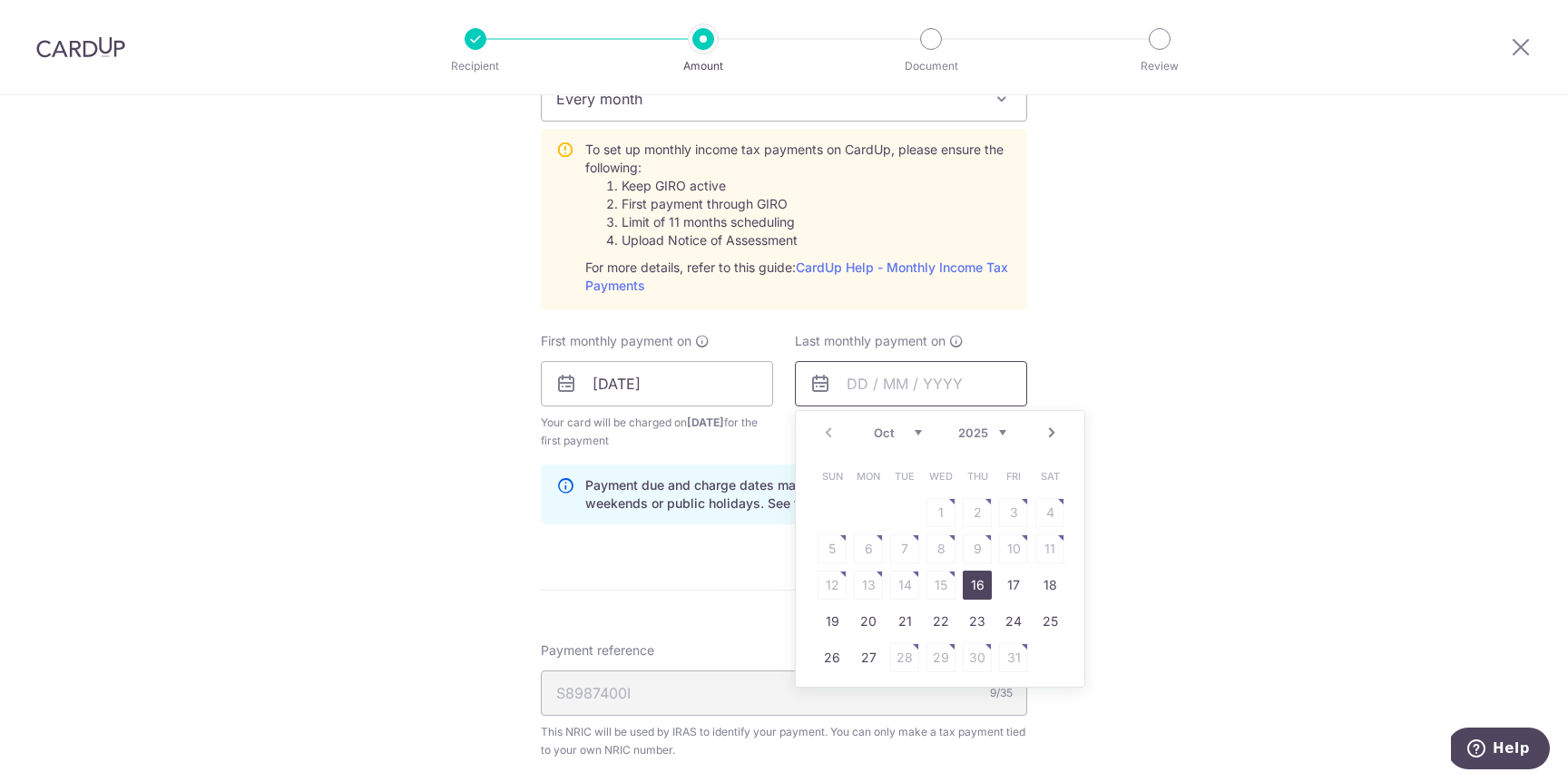
click at [942, 390] on input "text" at bounding box center [911, 384] width 232 height 46
click at [1050, 430] on link "Next" at bounding box center [1051, 432] width 22 height 22
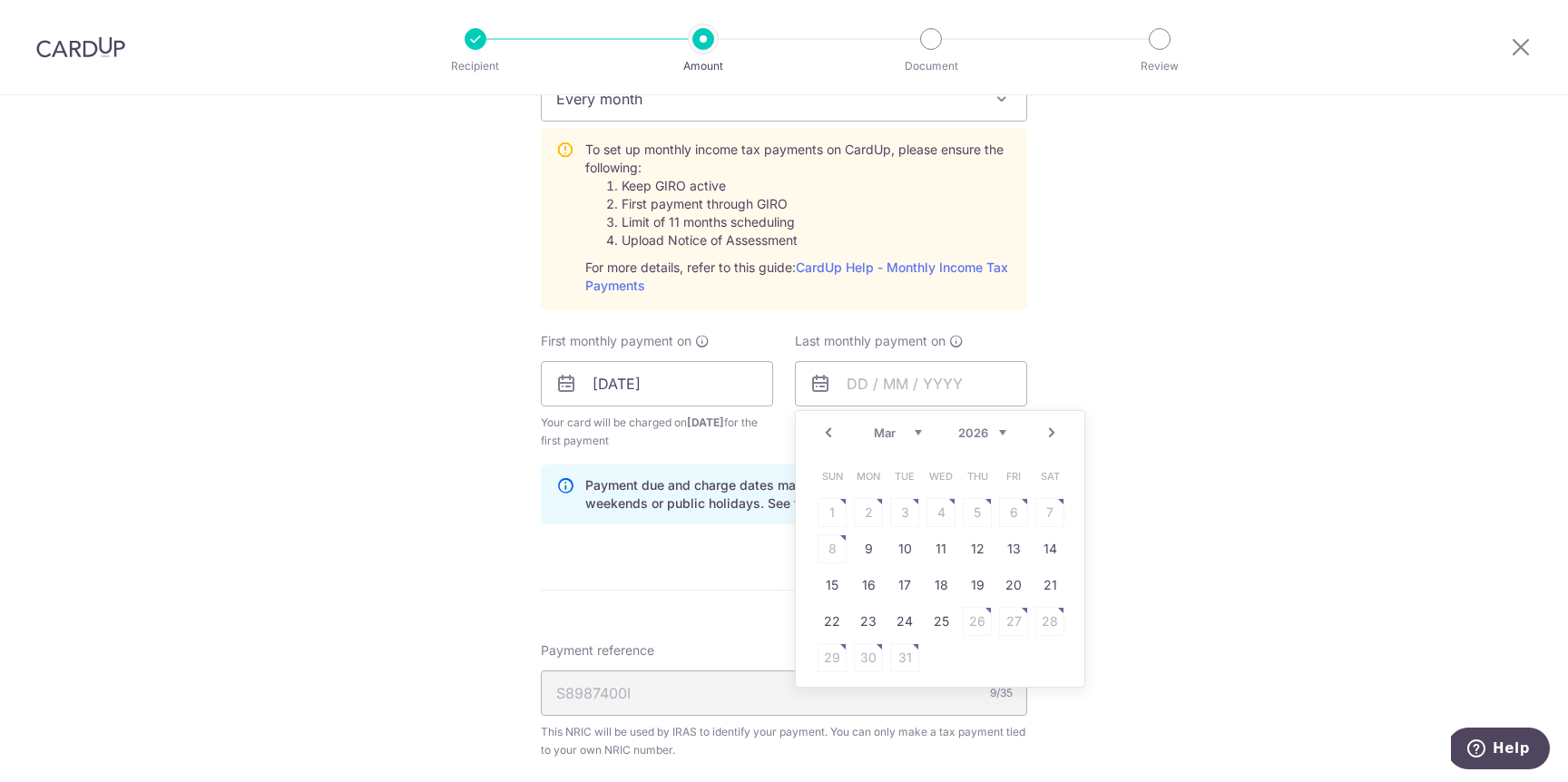
click at [818, 430] on link "Prev" at bounding box center [828, 432] width 22 height 22
click at [865, 620] on link "23" at bounding box center [868, 621] width 29 height 29
type input "23/02/2026"
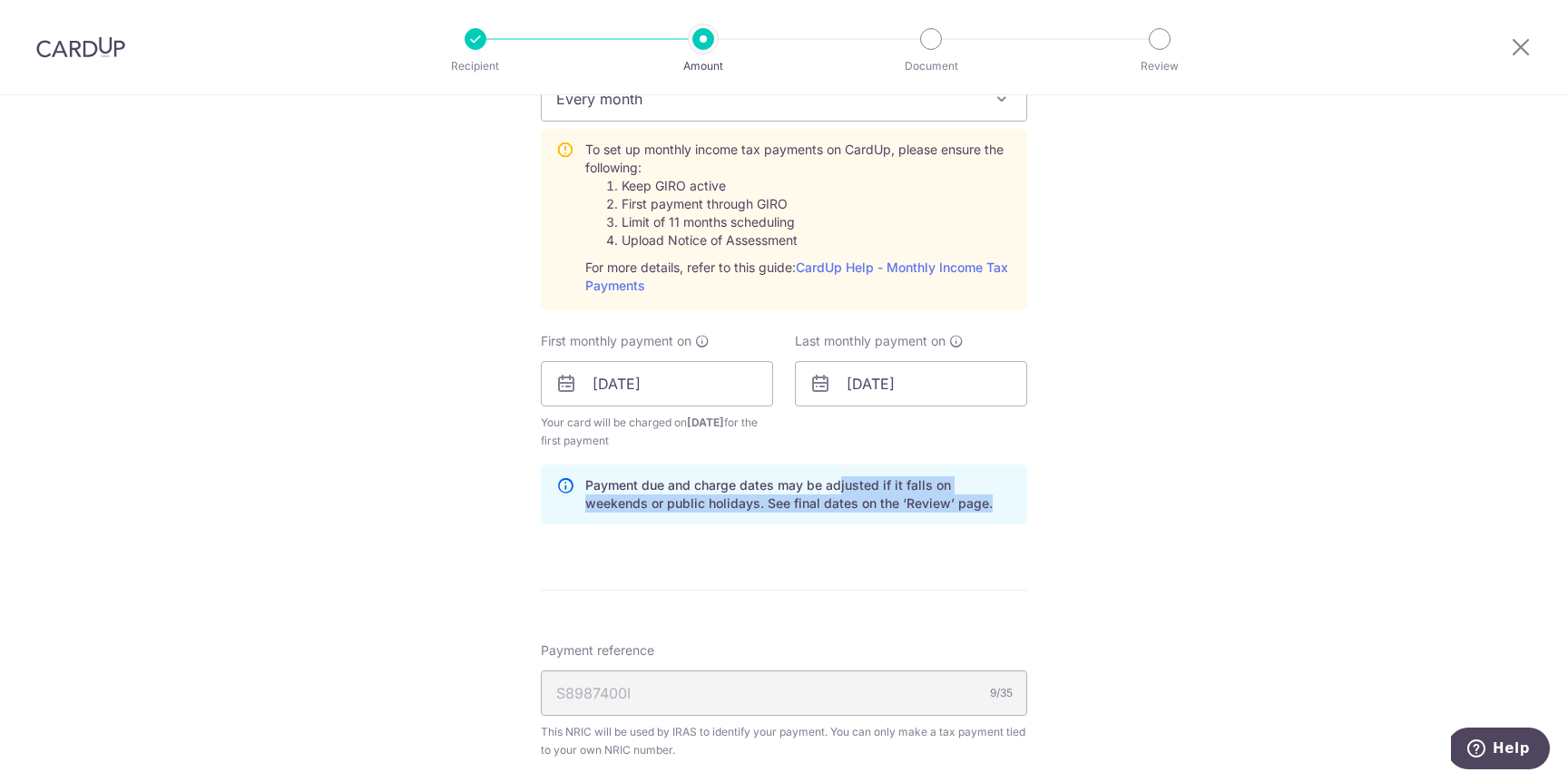
drag, startPoint x: 834, startPoint y: 487, endPoint x: 812, endPoint y: 517, distance: 37.2
click at [812, 517] on div "Payment due and charge dates may be adjusted if it falls on weekends or public …" at bounding box center [784, 494] width 487 height 60
drag, startPoint x: 812, startPoint y: 517, endPoint x: 801, endPoint y: 525, distance: 13.6
click at [801, 525] on div "How often is this payment made? Repeat payment Never Every month Every month To…" at bounding box center [784, 274] width 487 height 528
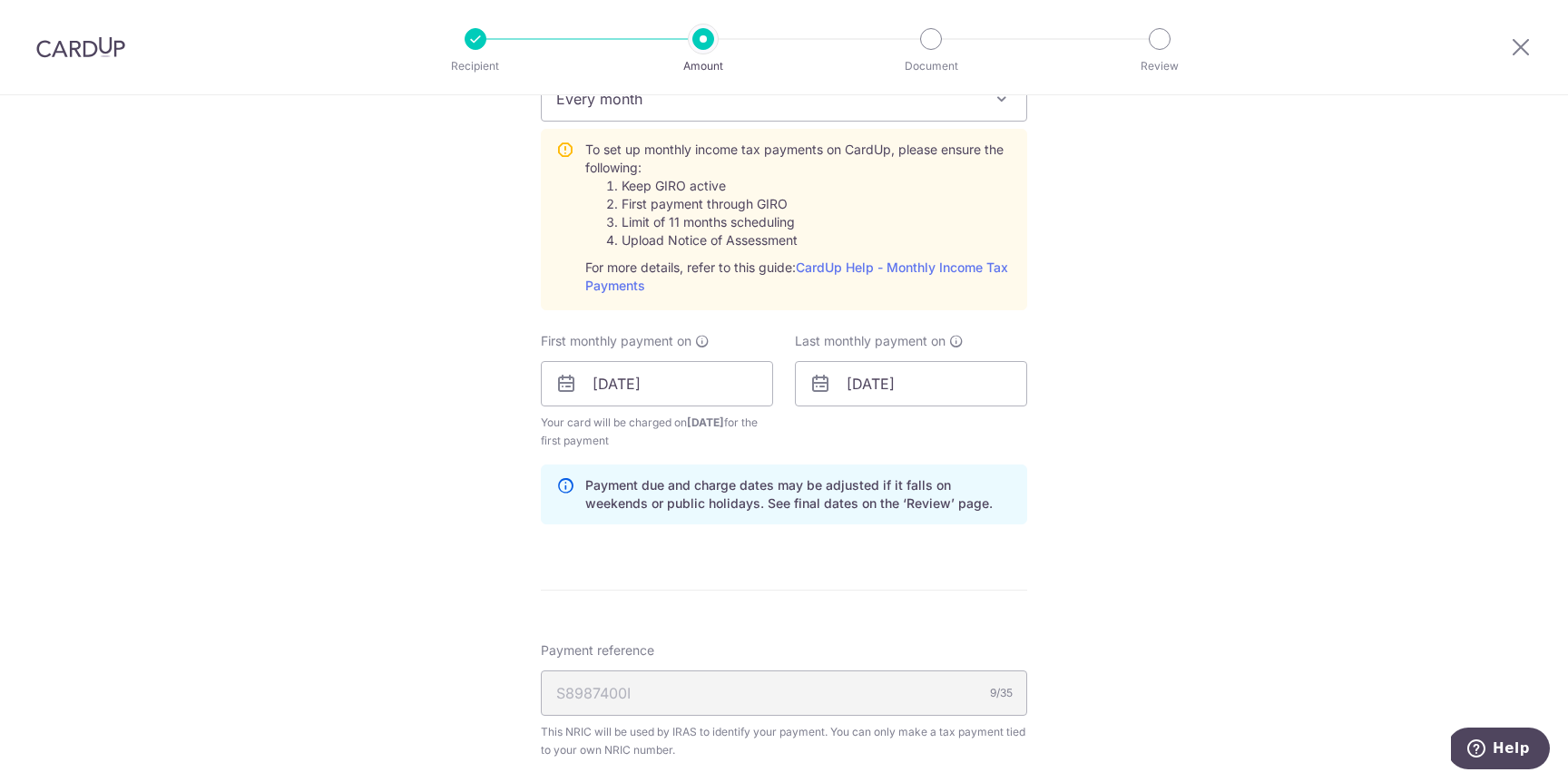
click at [801, 525] on div "How often is this payment made? Repeat payment Never Every month Every month To…" at bounding box center [784, 274] width 487 height 528
drag, startPoint x: 801, startPoint y: 525, endPoint x: 796, endPoint y: 509, distance: 16.8
click at [796, 509] on div "How often is this payment made? Repeat payment Never Every month Every month To…" at bounding box center [784, 274] width 487 height 528
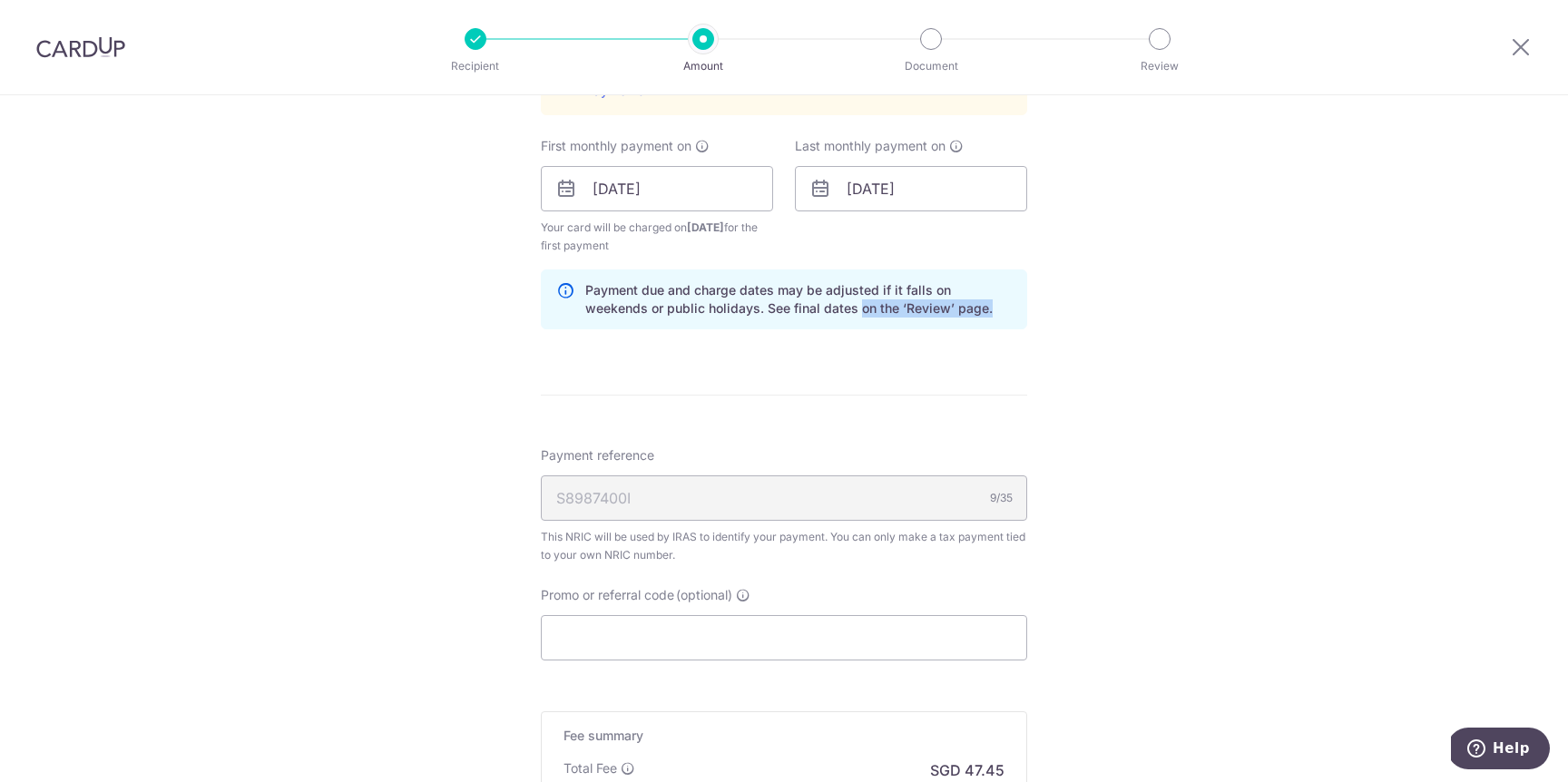
scroll to position [1264, 0]
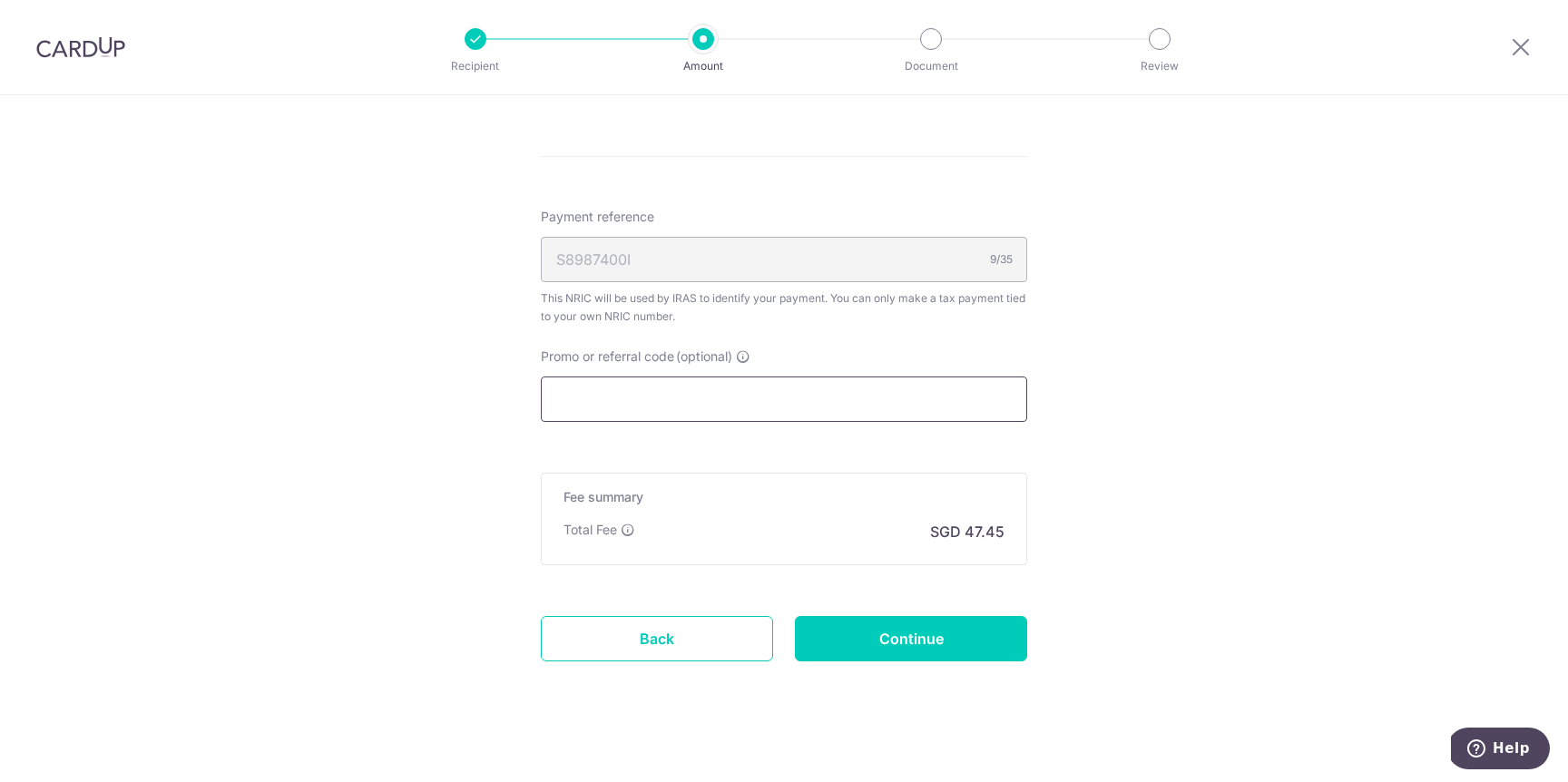
click at [637, 405] on input "Promo or referral code (optional)" at bounding box center [784, 399] width 487 height 46
paste input "VTAX25R"
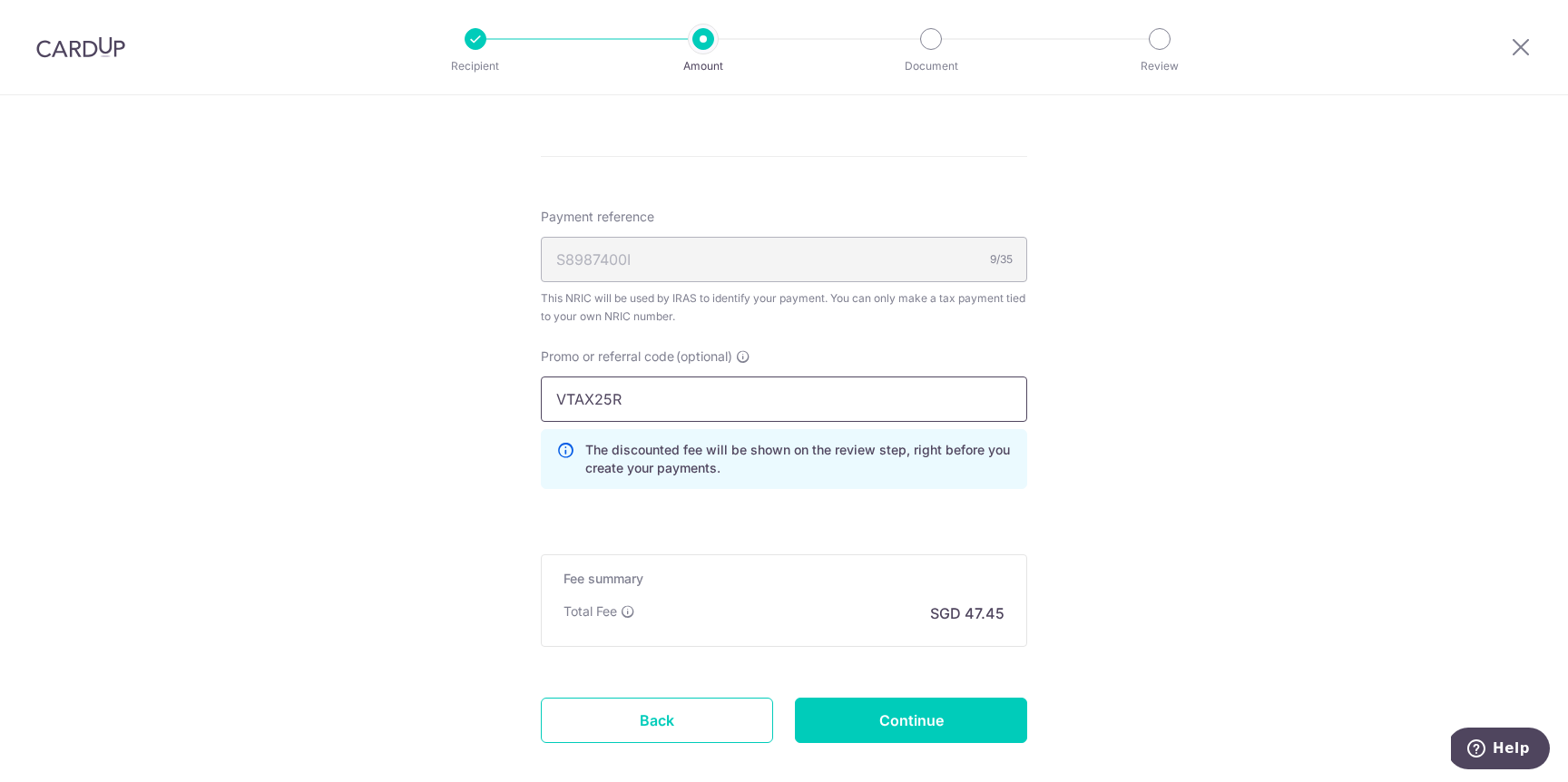
type input "VTAX25R"
click at [882, 704] on input "Continue" at bounding box center [911, 720] width 232 height 46
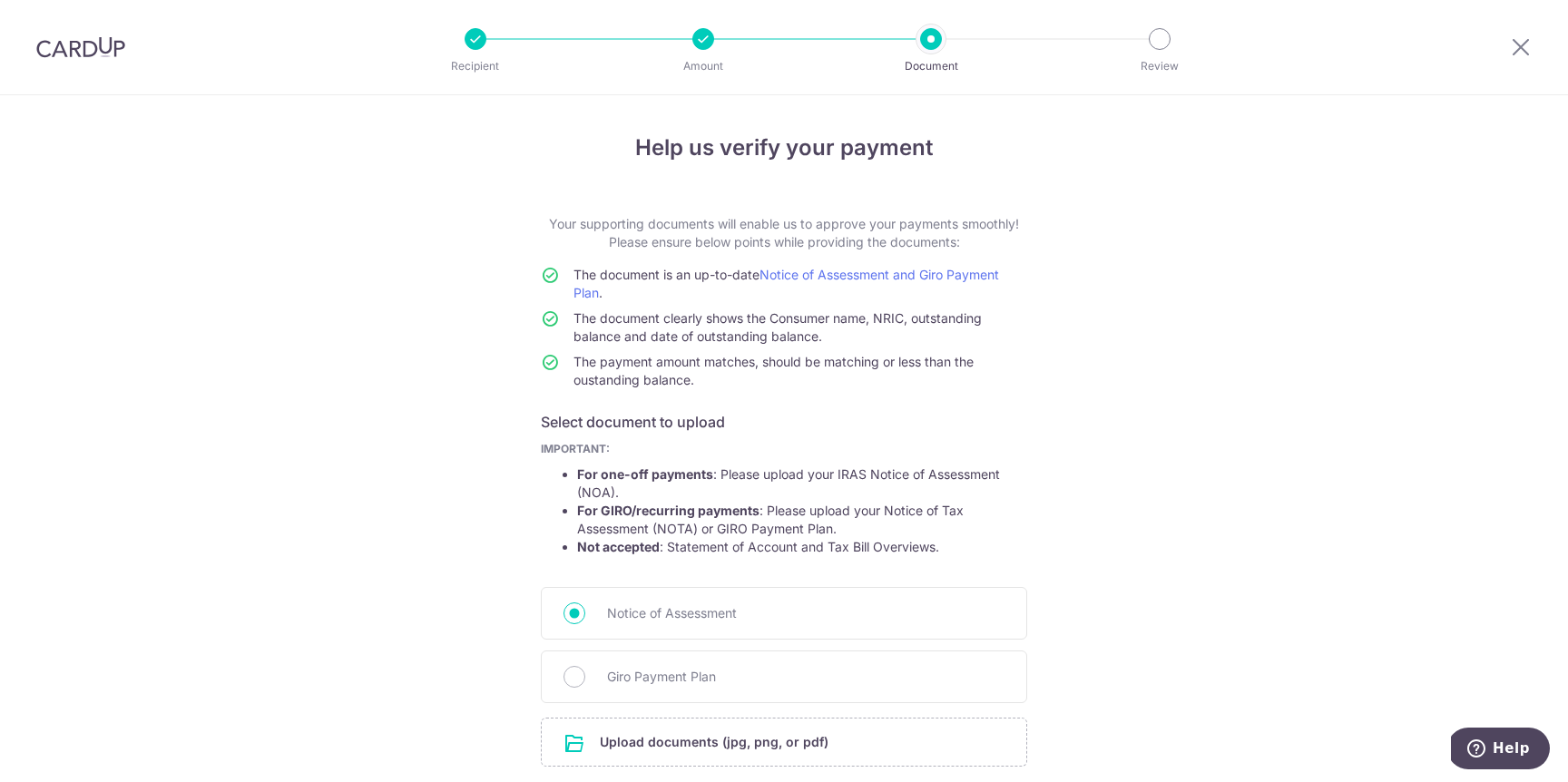
scroll to position [144, 0]
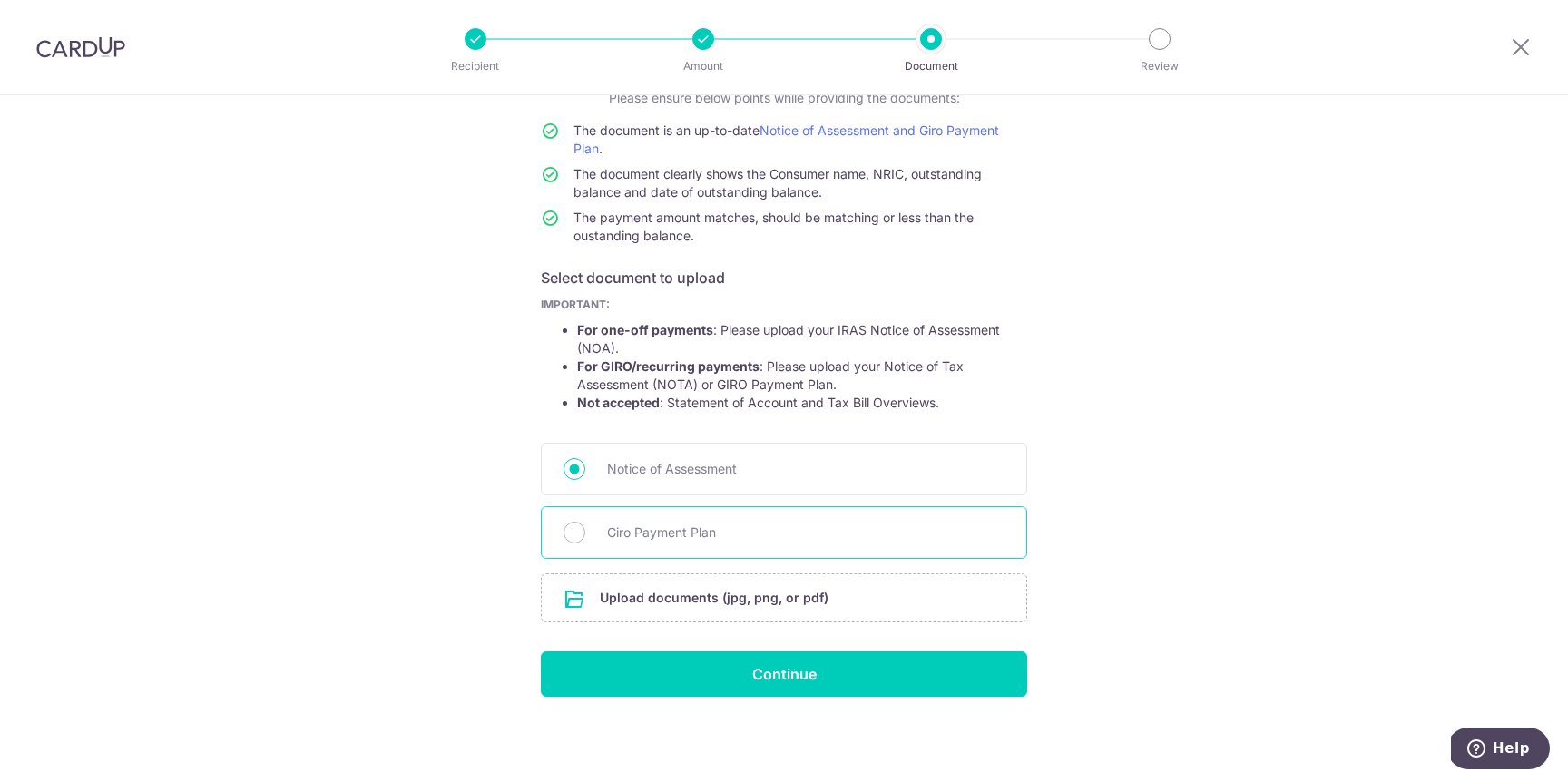
click at [655, 525] on span "Giro Payment Plan" at bounding box center [805, 532] width 397 height 22
click at [585, 525] on input "Giro Payment Plan" at bounding box center [573, 532] width 22 height 22
radio input "true"
click at [655, 463] on span "Notice of Assessment" at bounding box center [805, 469] width 397 height 22
click at [585, 463] on input "Notice of Assessment" at bounding box center [573, 469] width 22 height 22
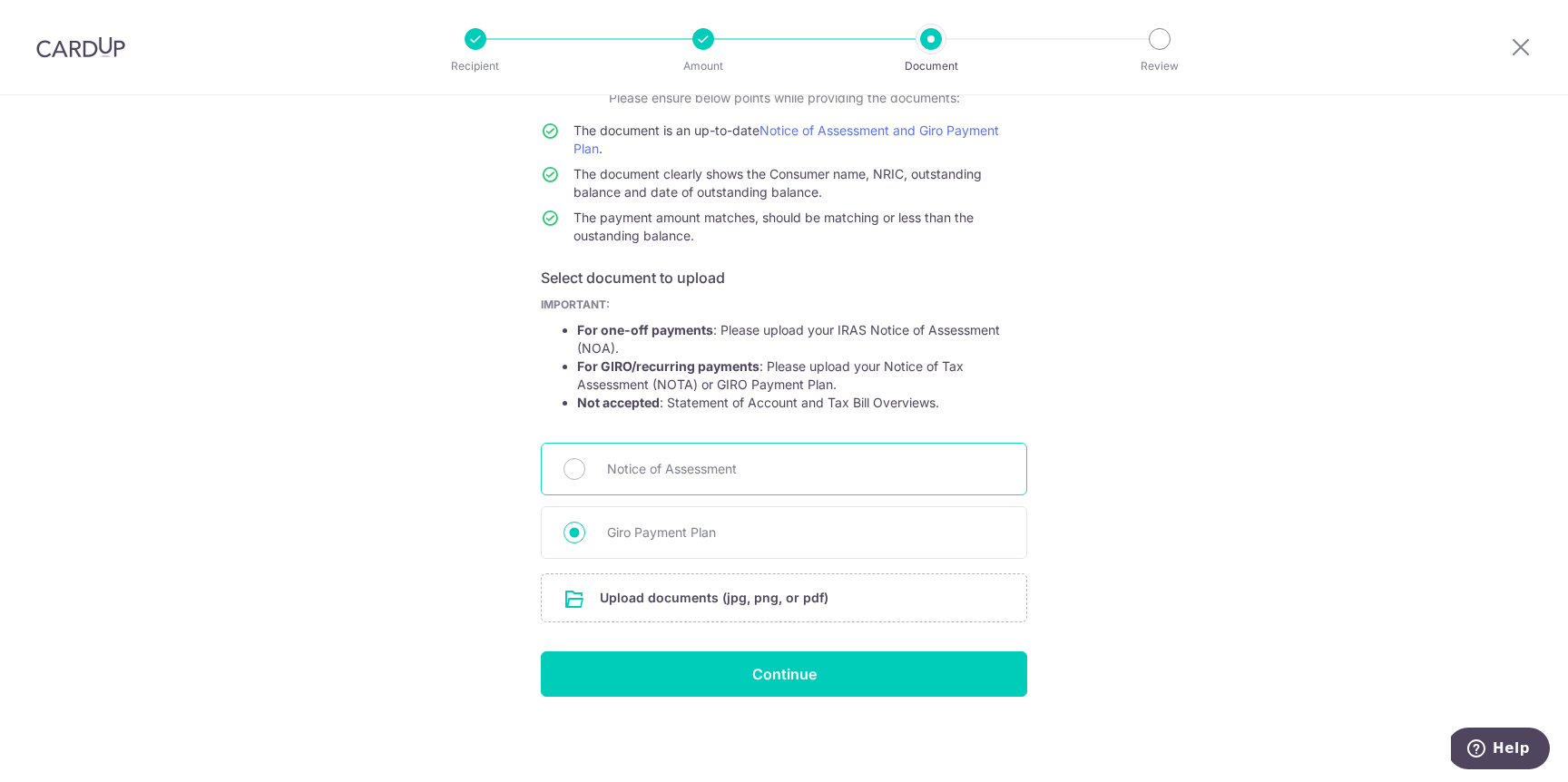
radio input "true"
click at [655, 463] on span "Notice of Assessment" at bounding box center [805, 469] width 397 height 22
click at [585, 463] on input "Notice of Assessment" at bounding box center [573, 469] width 22 height 22
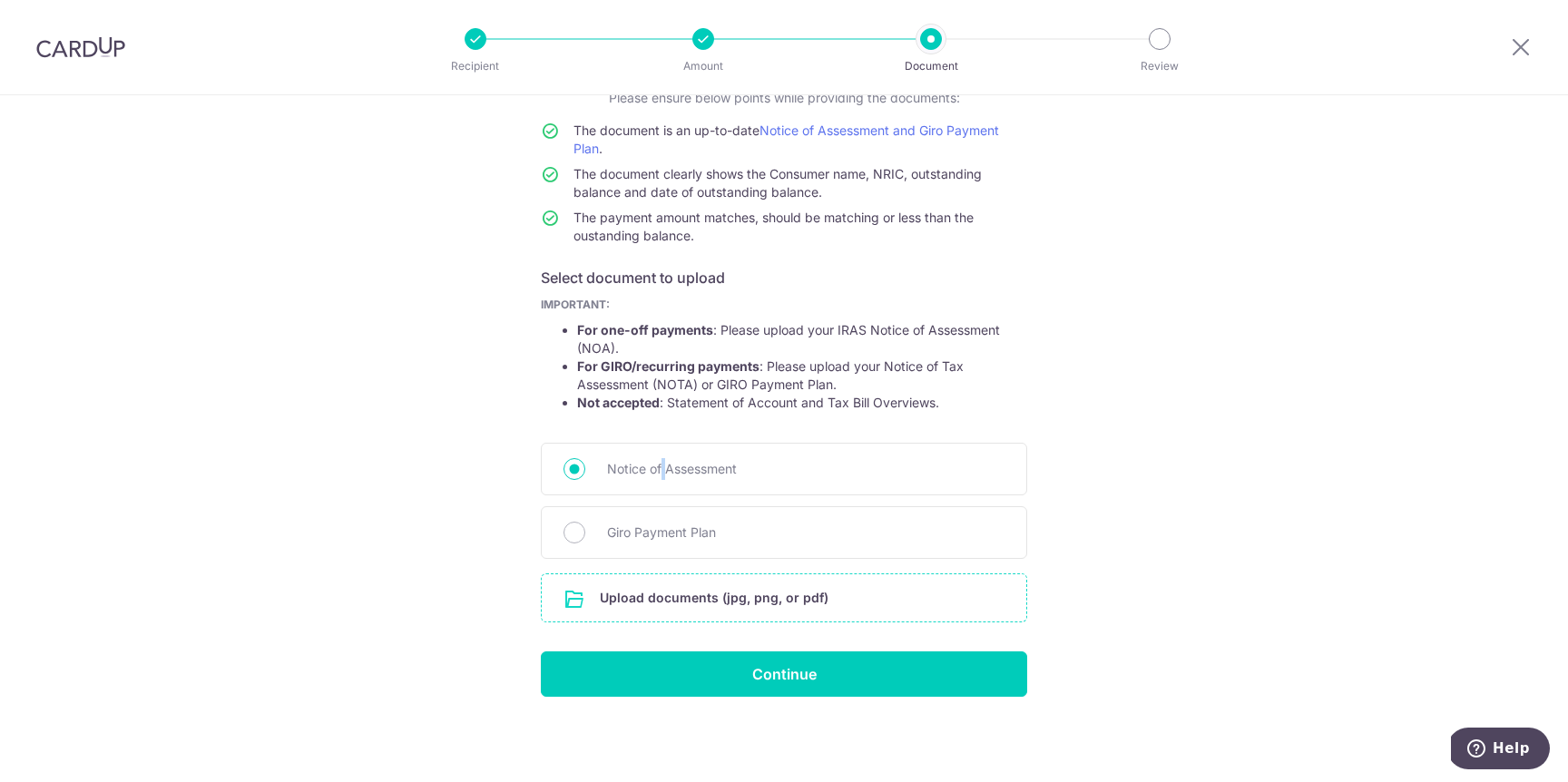
click at [673, 601] on input "file" at bounding box center [784, 598] width 485 height 48
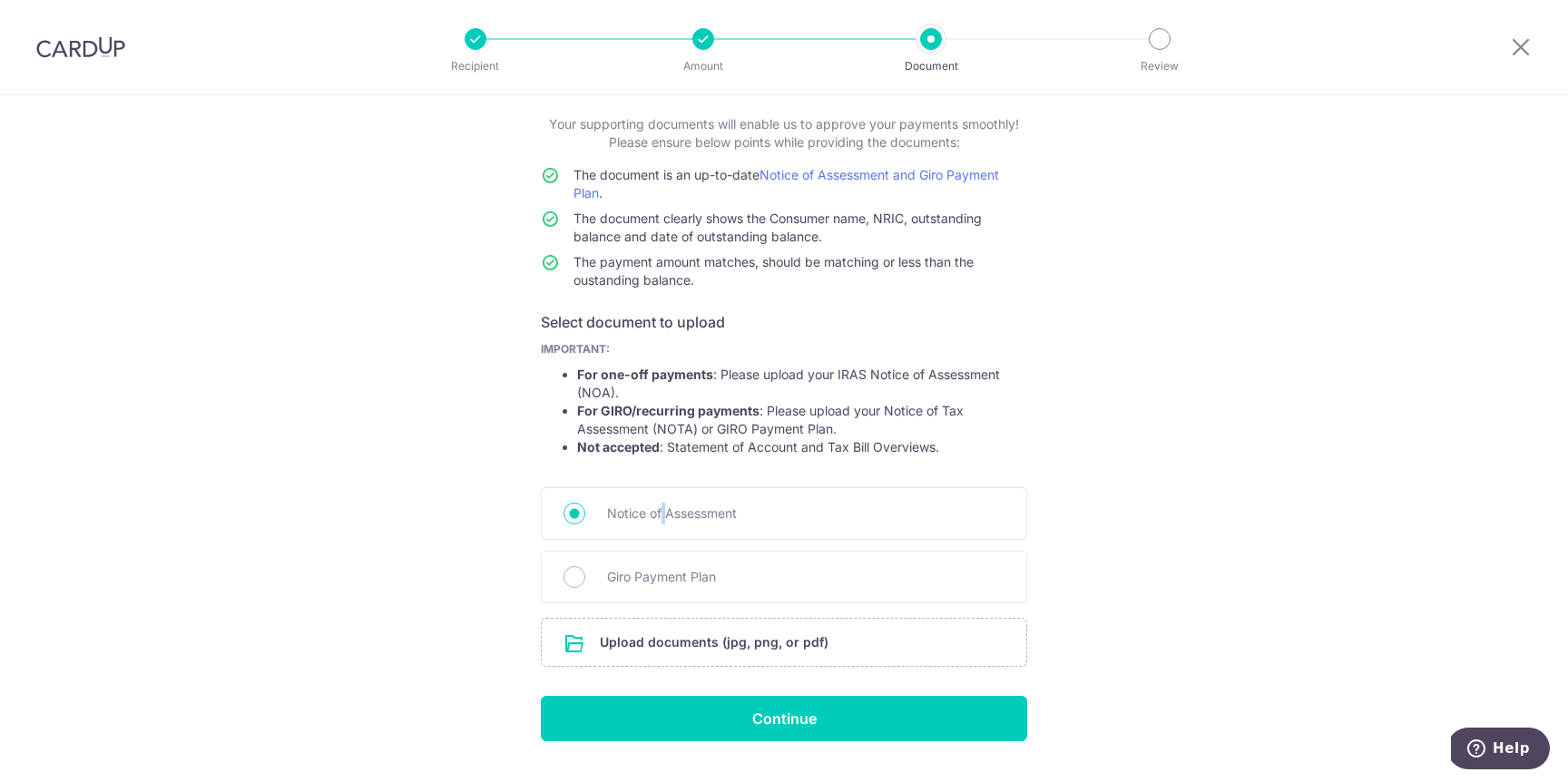
scroll to position [99, 0]
click at [607, 599] on div "Giro Payment Plan" at bounding box center [784, 577] width 487 height 52
click at [621, 571] on span "Giro Payment Plan" at bounding box center [805, 577] width 397 height 22
click at [585, 571] on input "Giro Payment Plan" at bounding box center [573, 577] width 22 height 22
radio input "true"
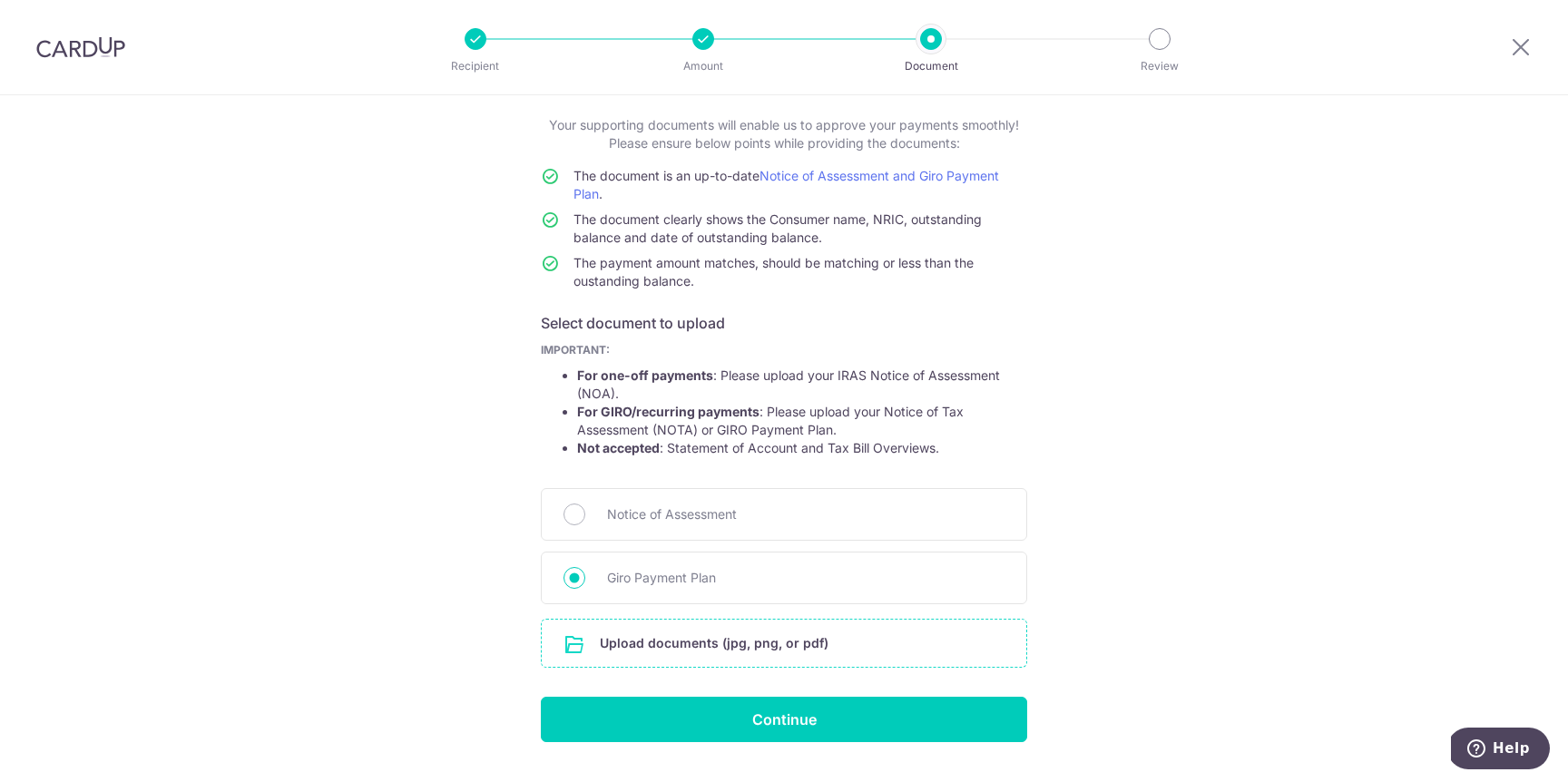
click at [633, 640] on input "file" at bounding box center [784, 644] width 485 height 48
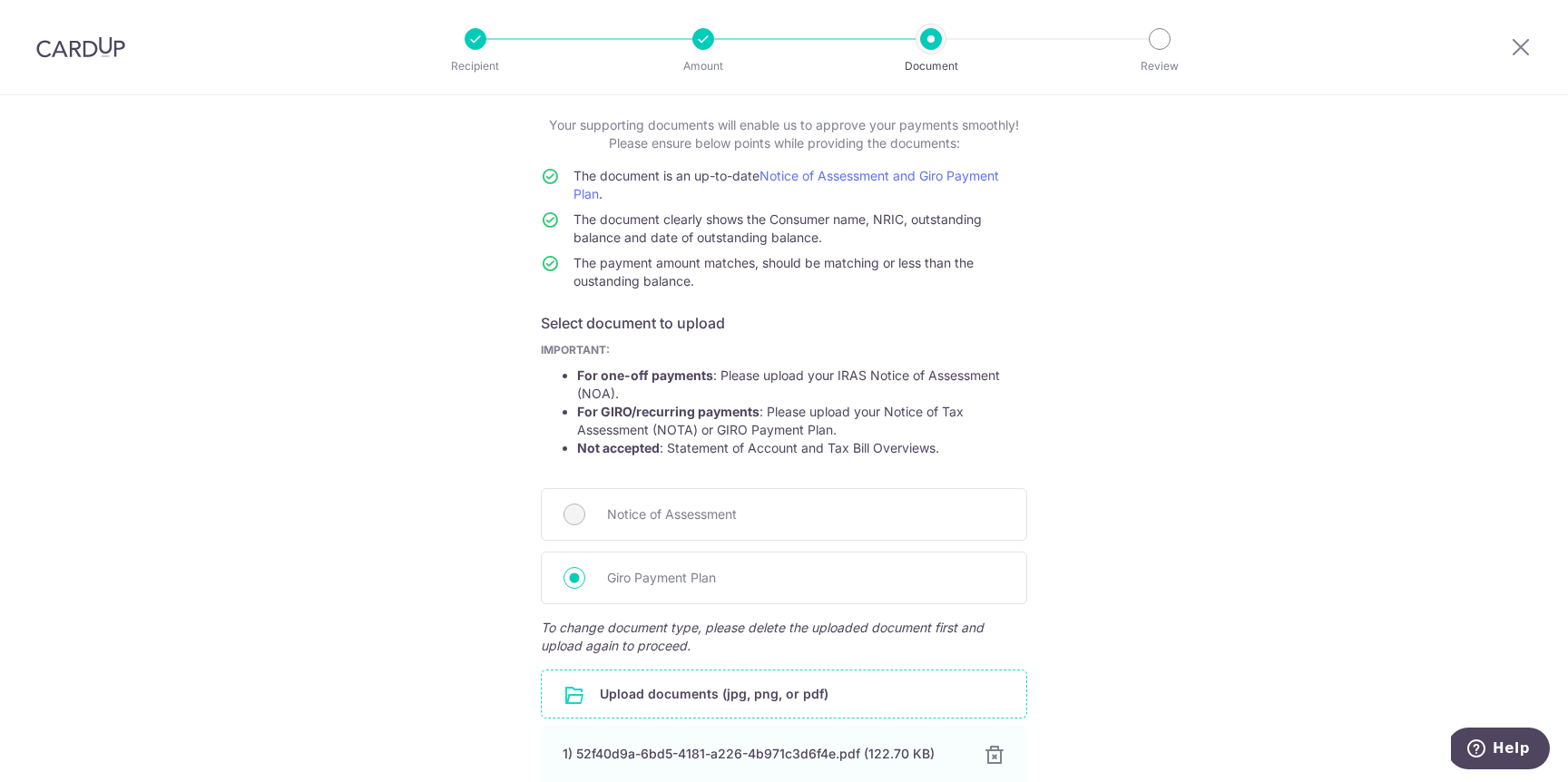
click at [720, 374] on li "For one-off payments : Please upload your IRAS Notice of Assessment (NOA)." at bounding box center [802, 385] width 450 height 36
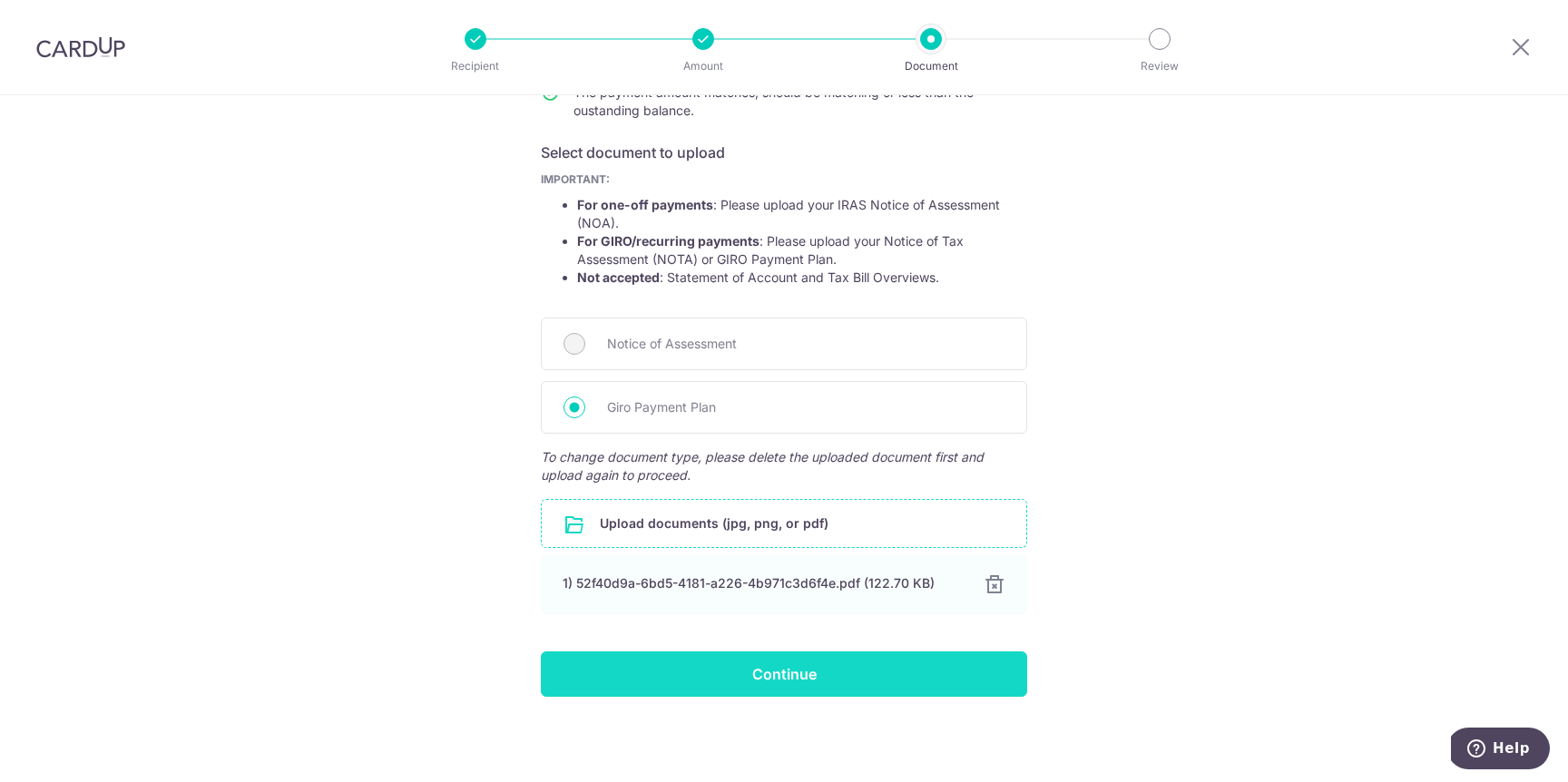
click at [755, 676] on input "Continue" at bounding box center [784, 674] width 487 height 46
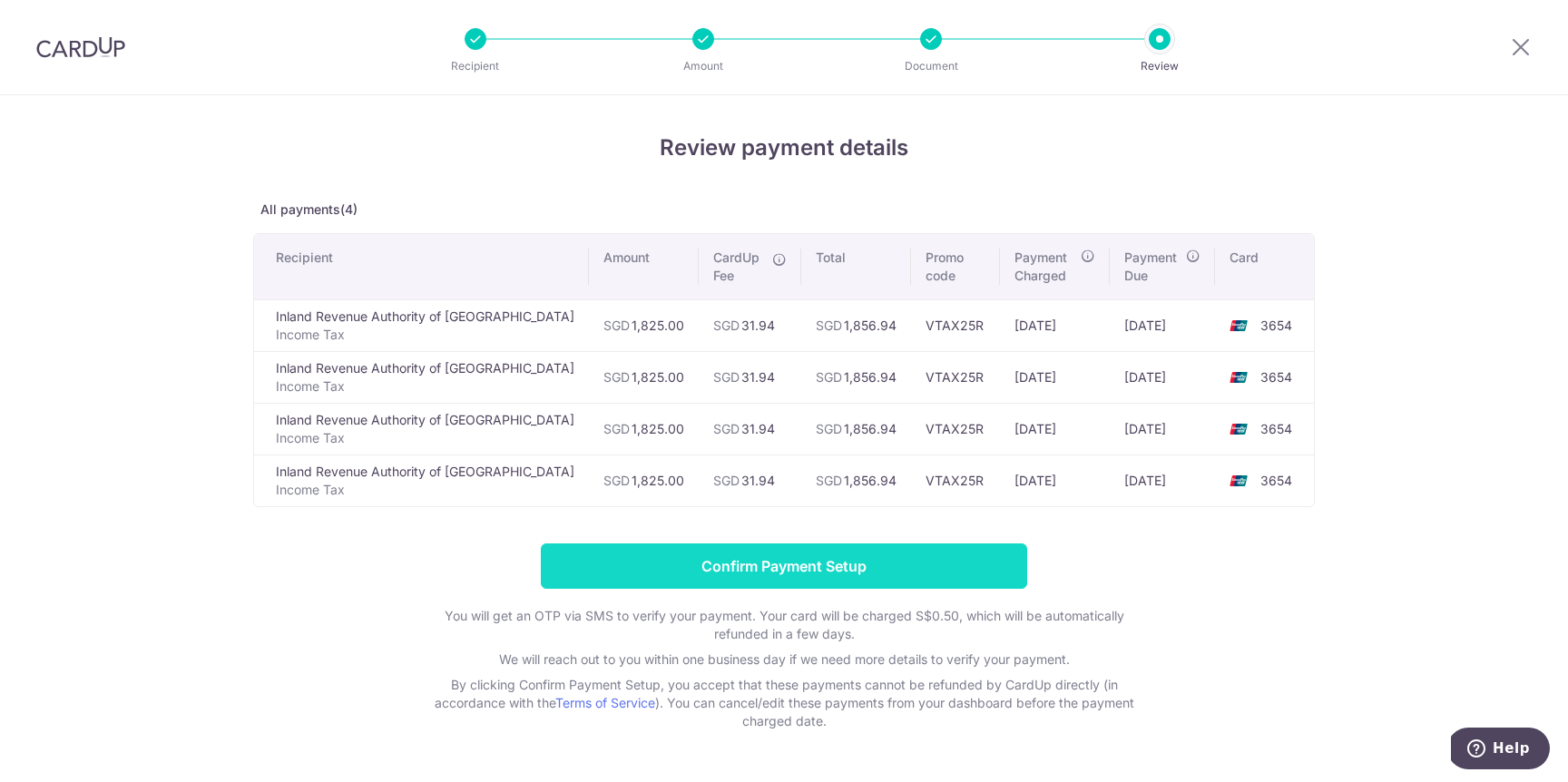
click at [826, 568] on input "Confirm Payment Setup" at bounding box center [784, 567] width 487 height 46
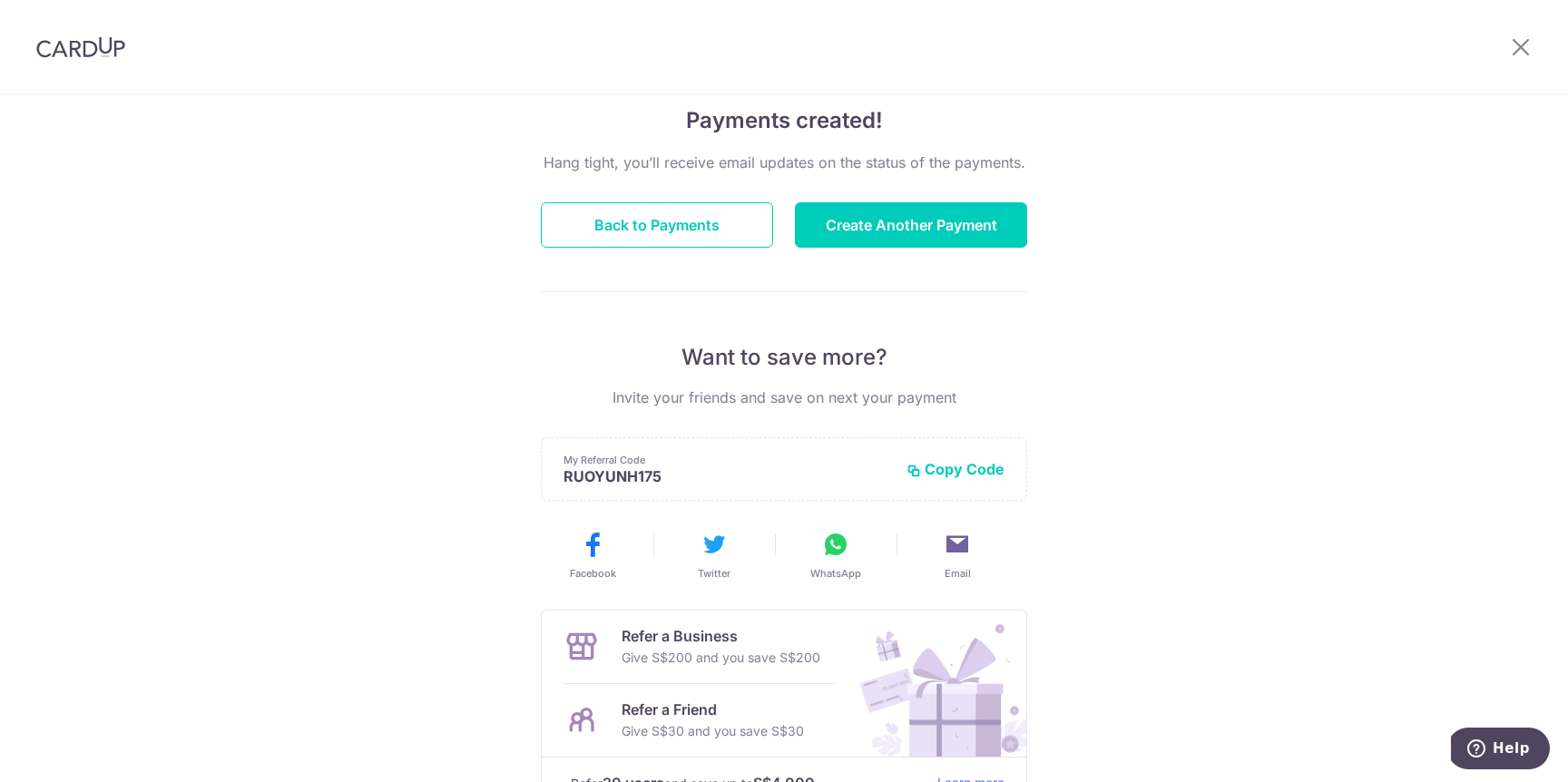
scroll to position [163, 0]
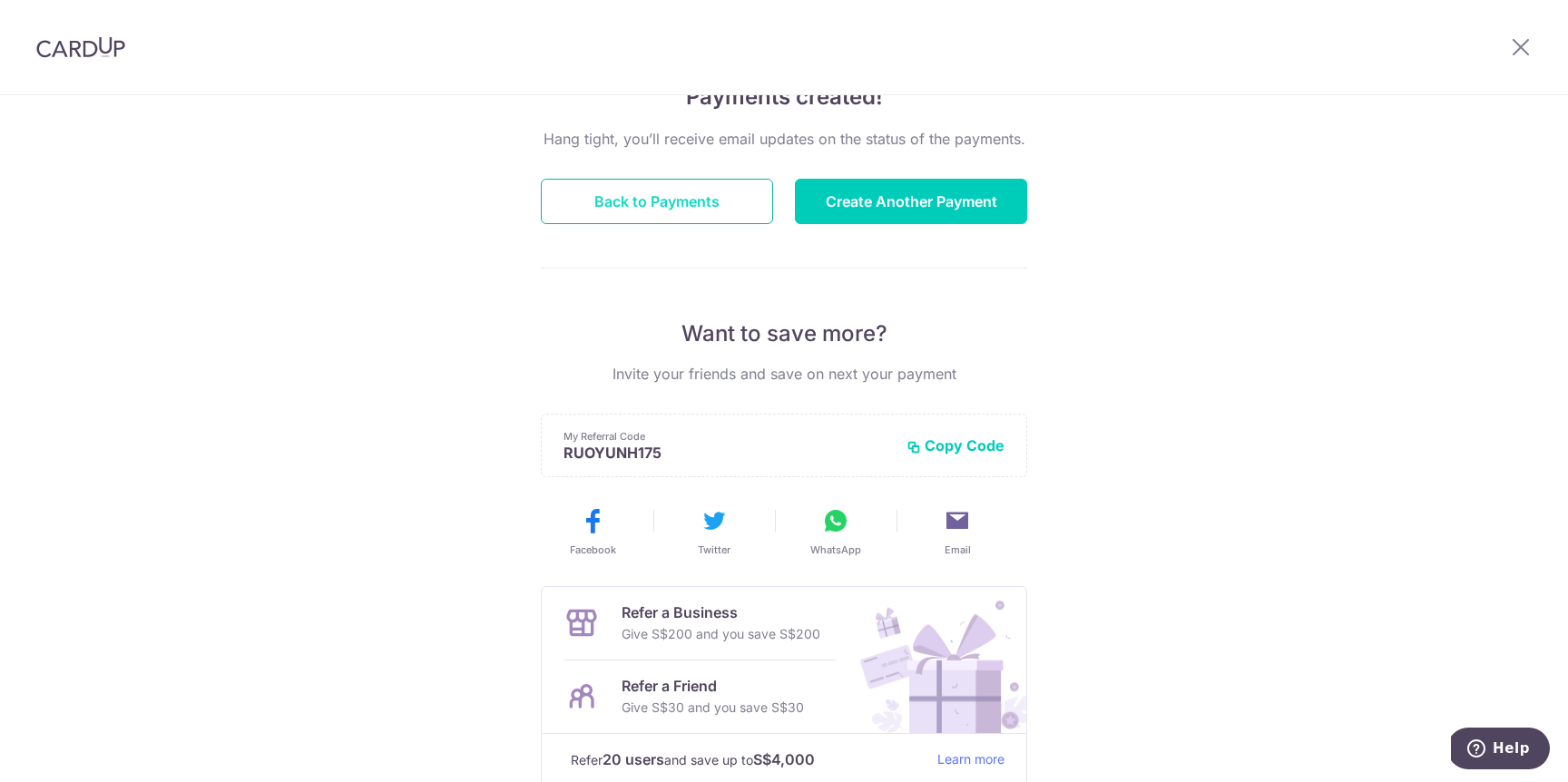
click at [661, 210] on button "Back to Payments" at bounding box center [657, 202] width 232 height 46
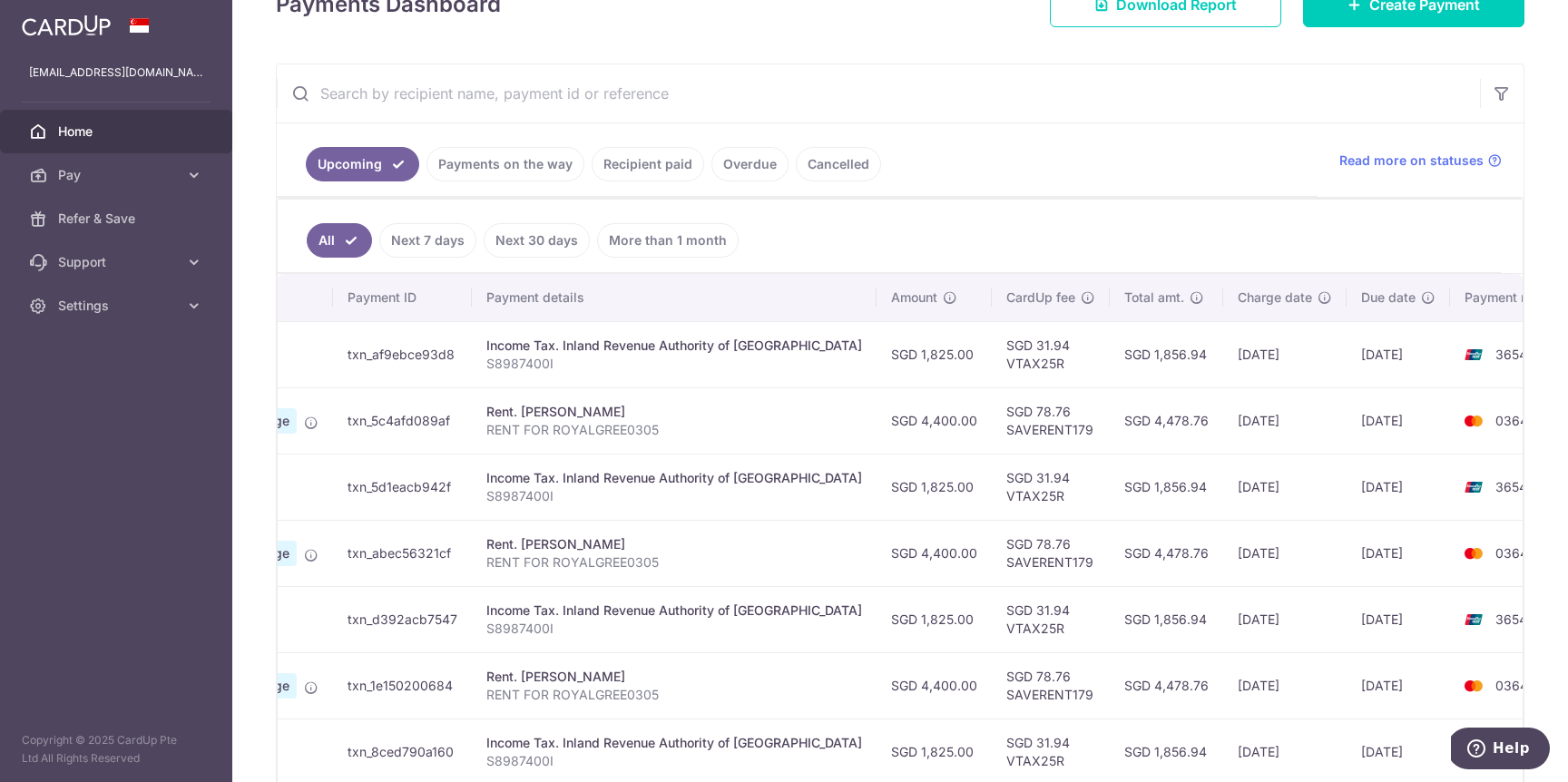
scroll to position [198, 0]
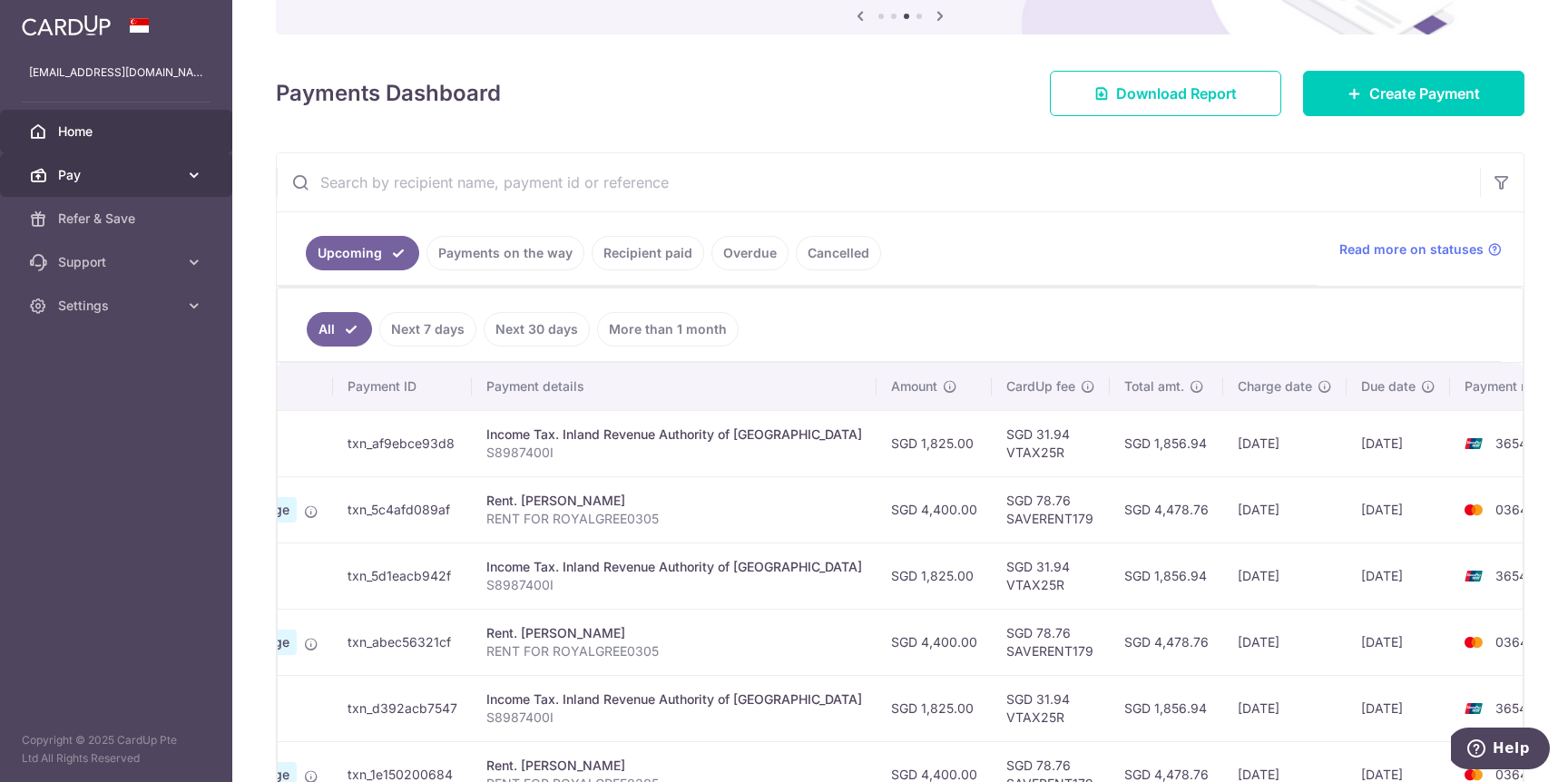
click at [113, 179] on span "Pay" at bounding box center [118, 174] width 120 height 18
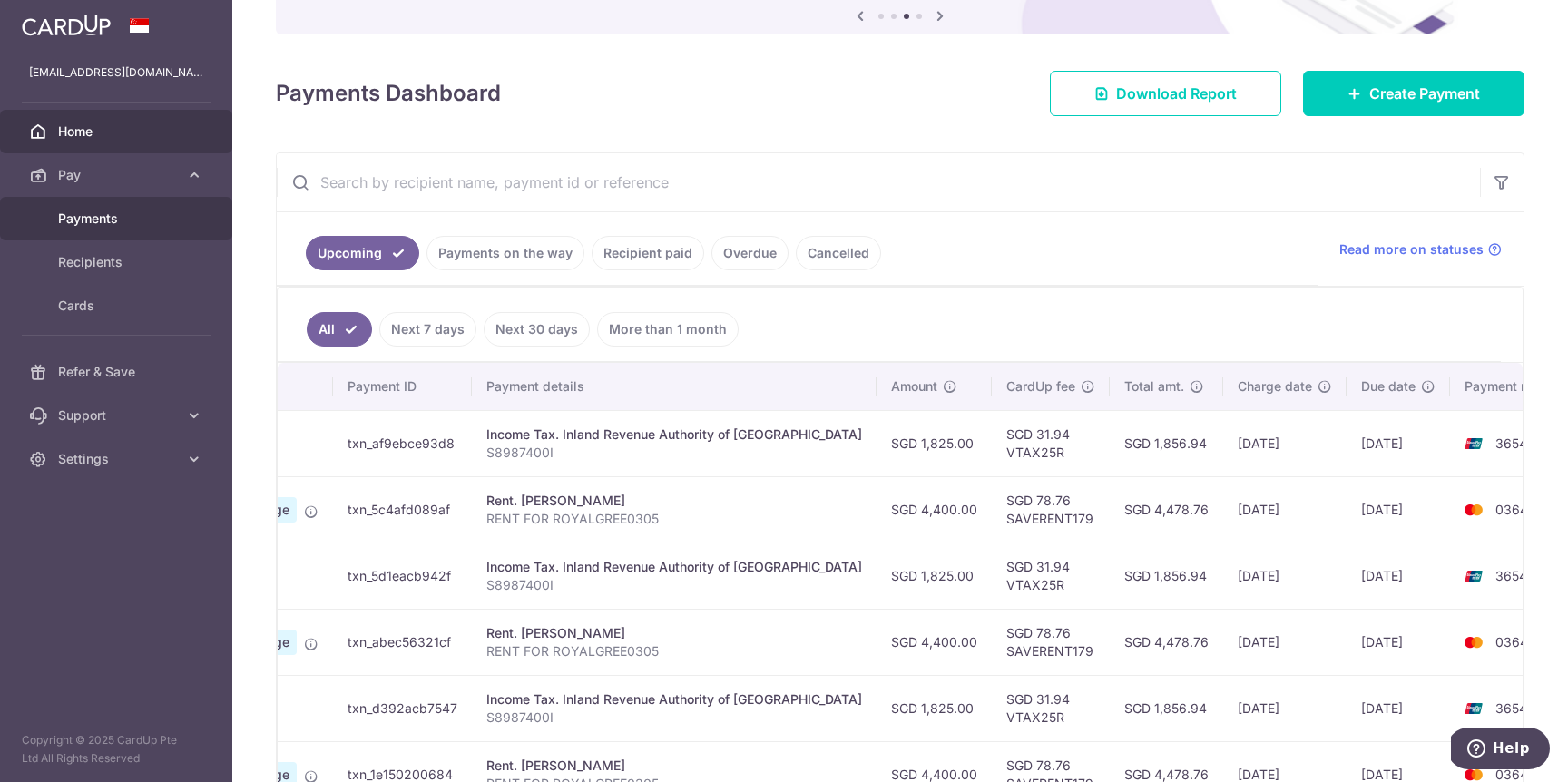
click at [127, 215] on span "Payments" at bounding box center [118, 218] width 120 height 18
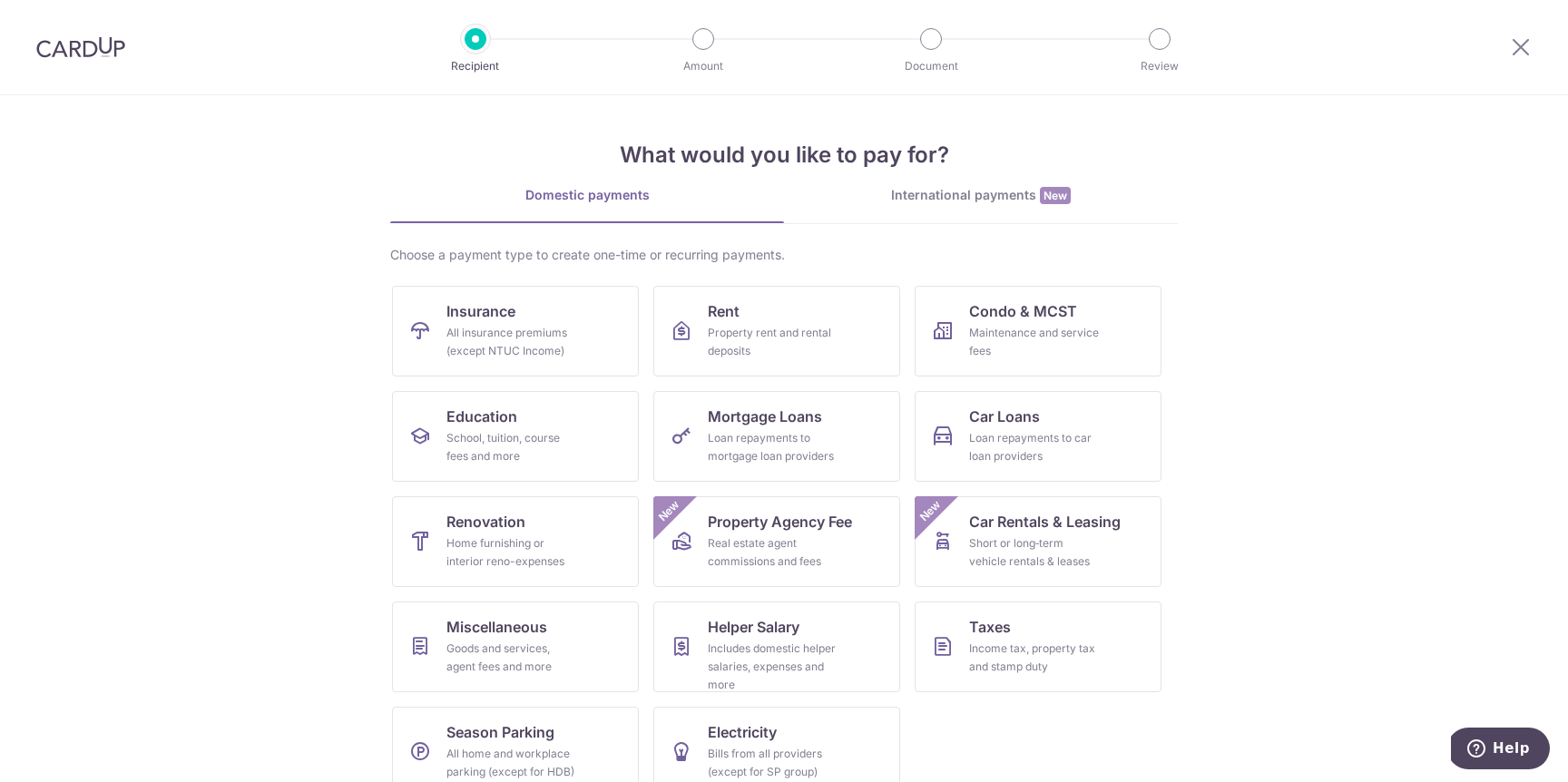
click at [90, 48] on img at bounding box center [80, 47] width 89 height 22
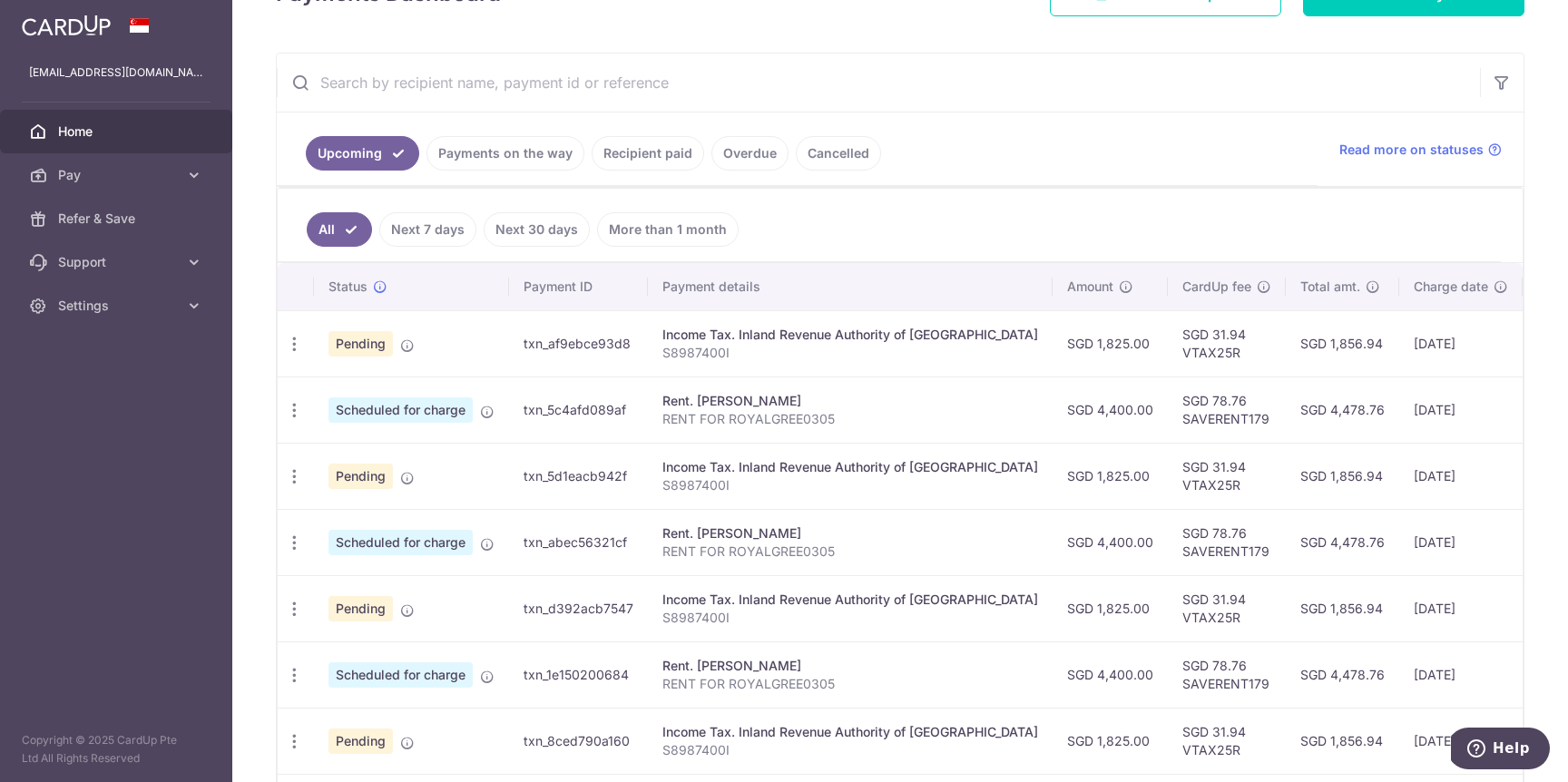
scroll to position [432, 0]
